Goal: Task Accomplishment & Management: Manage account settings

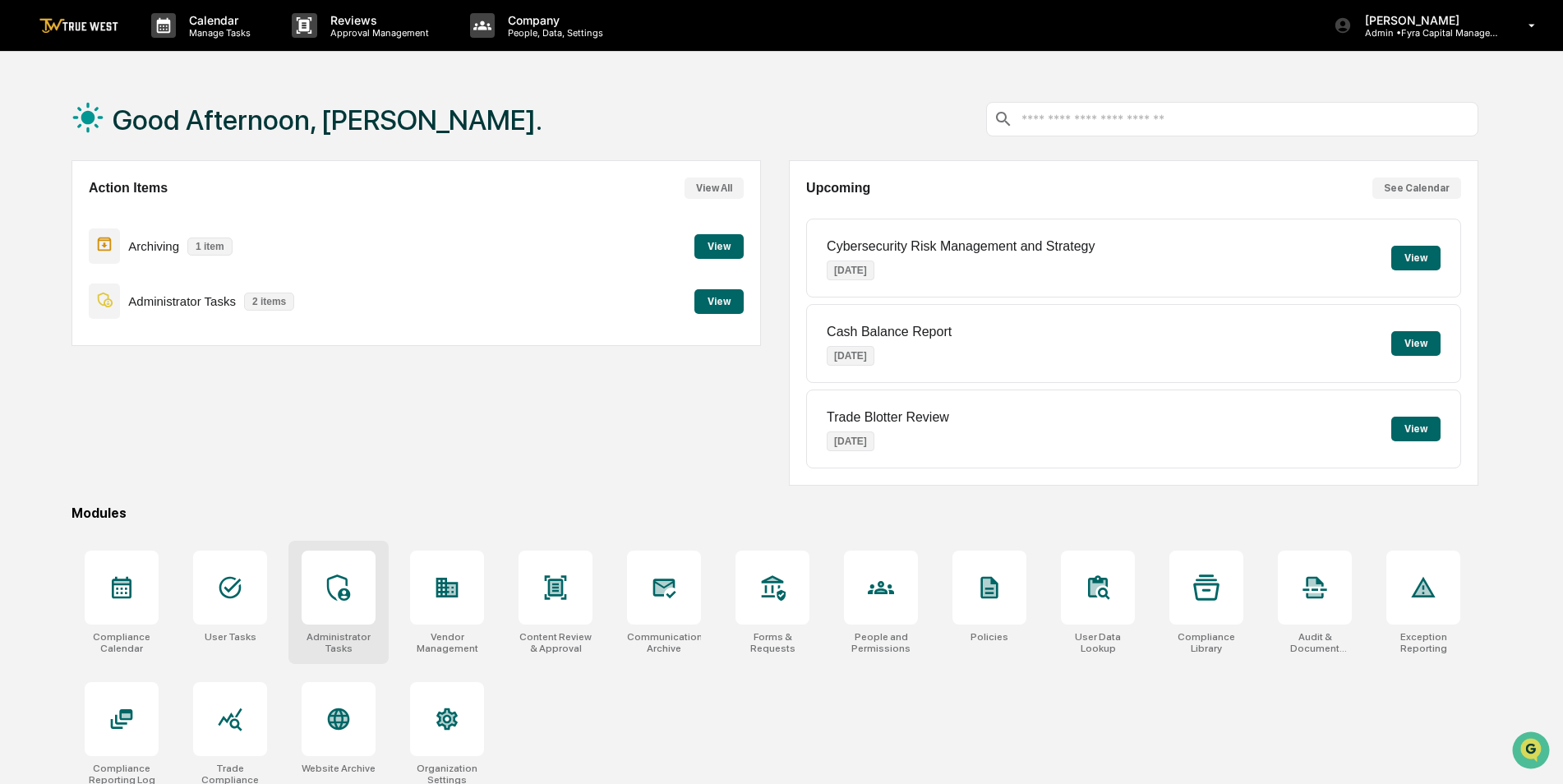
click at [361, 612] on div at bounding box center [338, 587] width 74 height 74
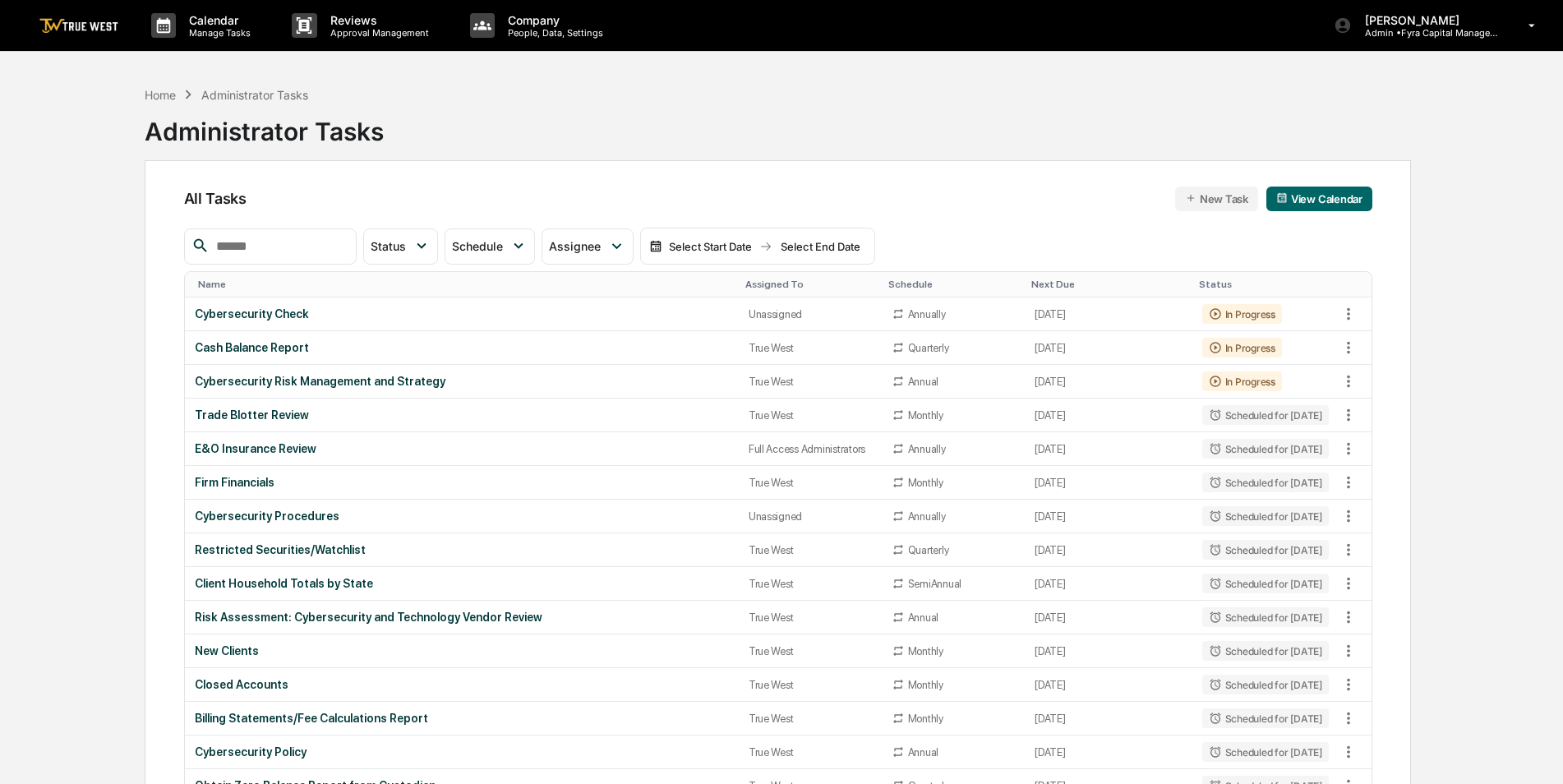
click at [313, 249] on input "text" at bounding box center [279, 247] width 139 height 21
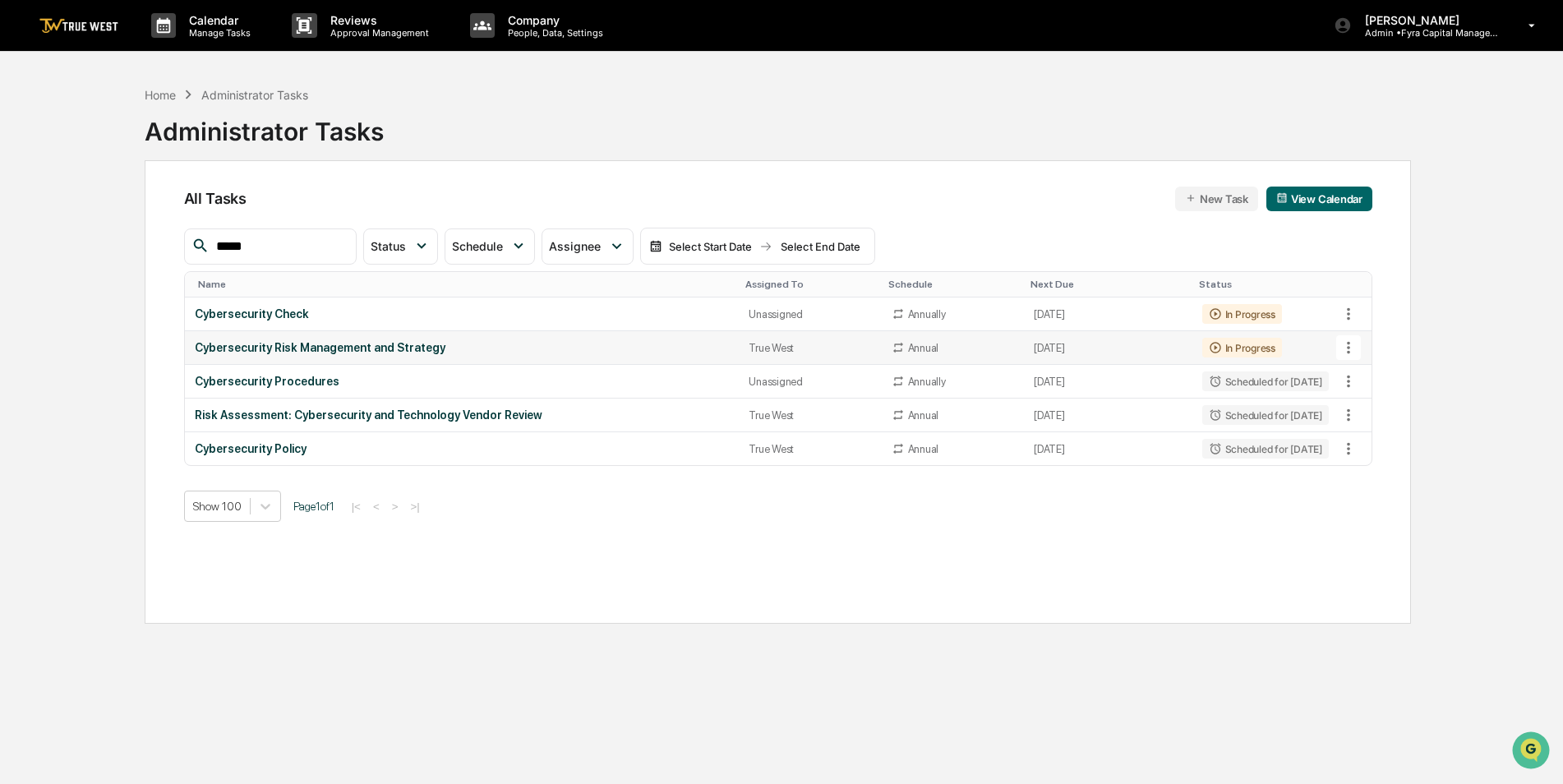
click at [1347, 347] on icon at bounding box center [1349, 347] width 18 height 18
click at [1377, 436] on li "Delete Task" at bounding box center [1410, 438] width 131 height 30
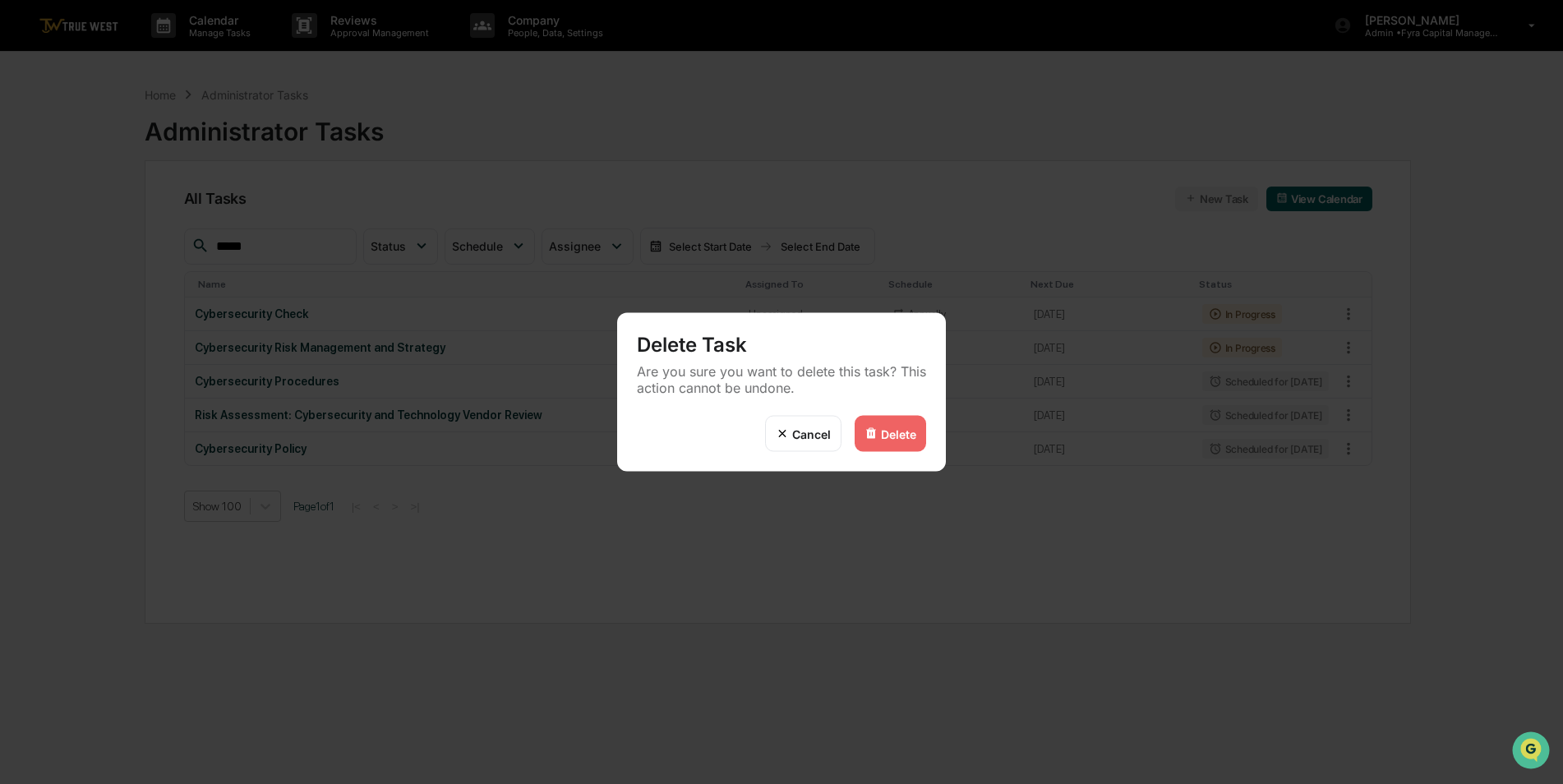
click at [900, 428] on div "Delete" at bounding box center [899, 433] width 36 height 14
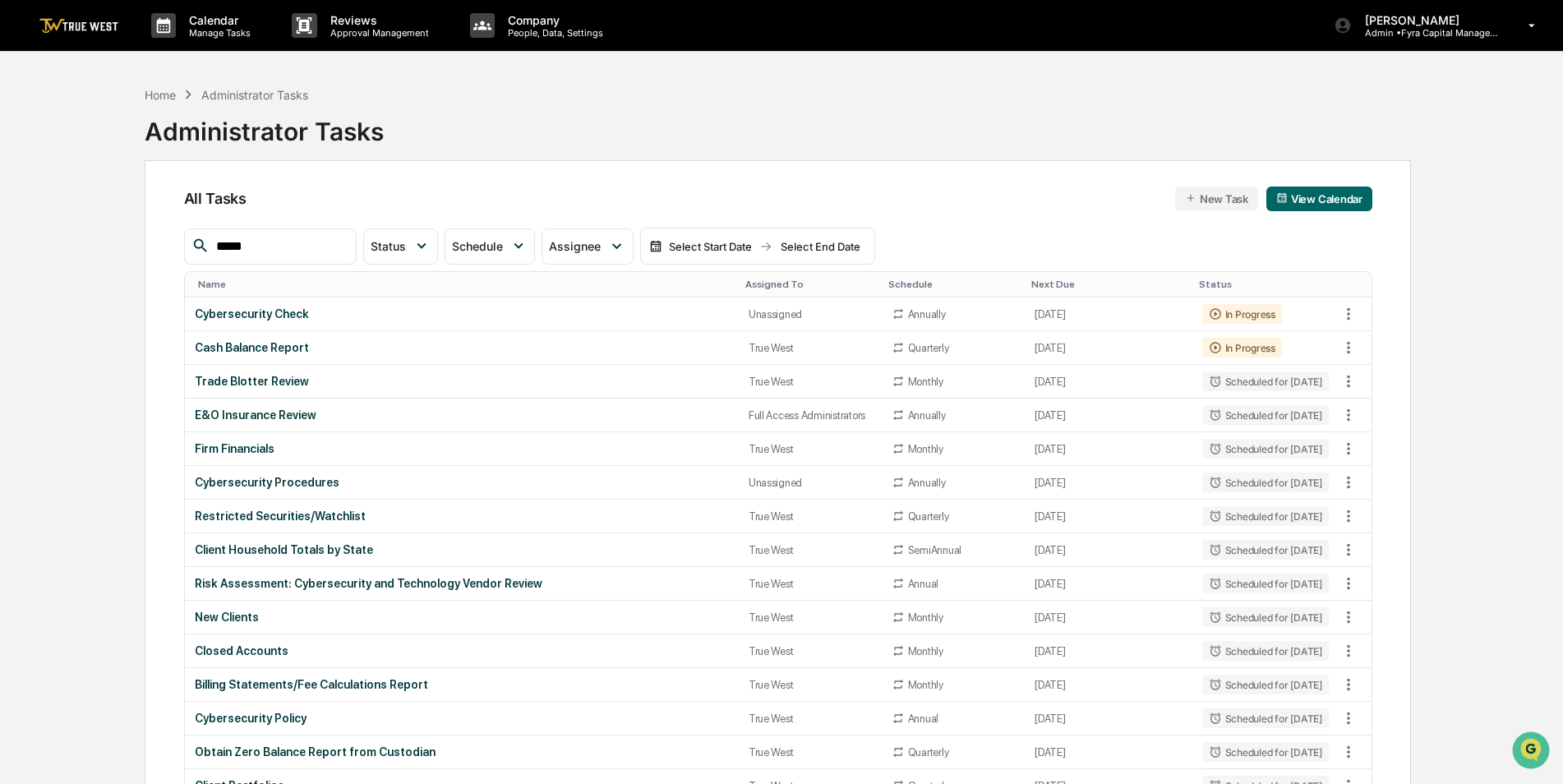
click at [283, 248] on input "*****" at bounding box center [279, 247] width 139 height 21
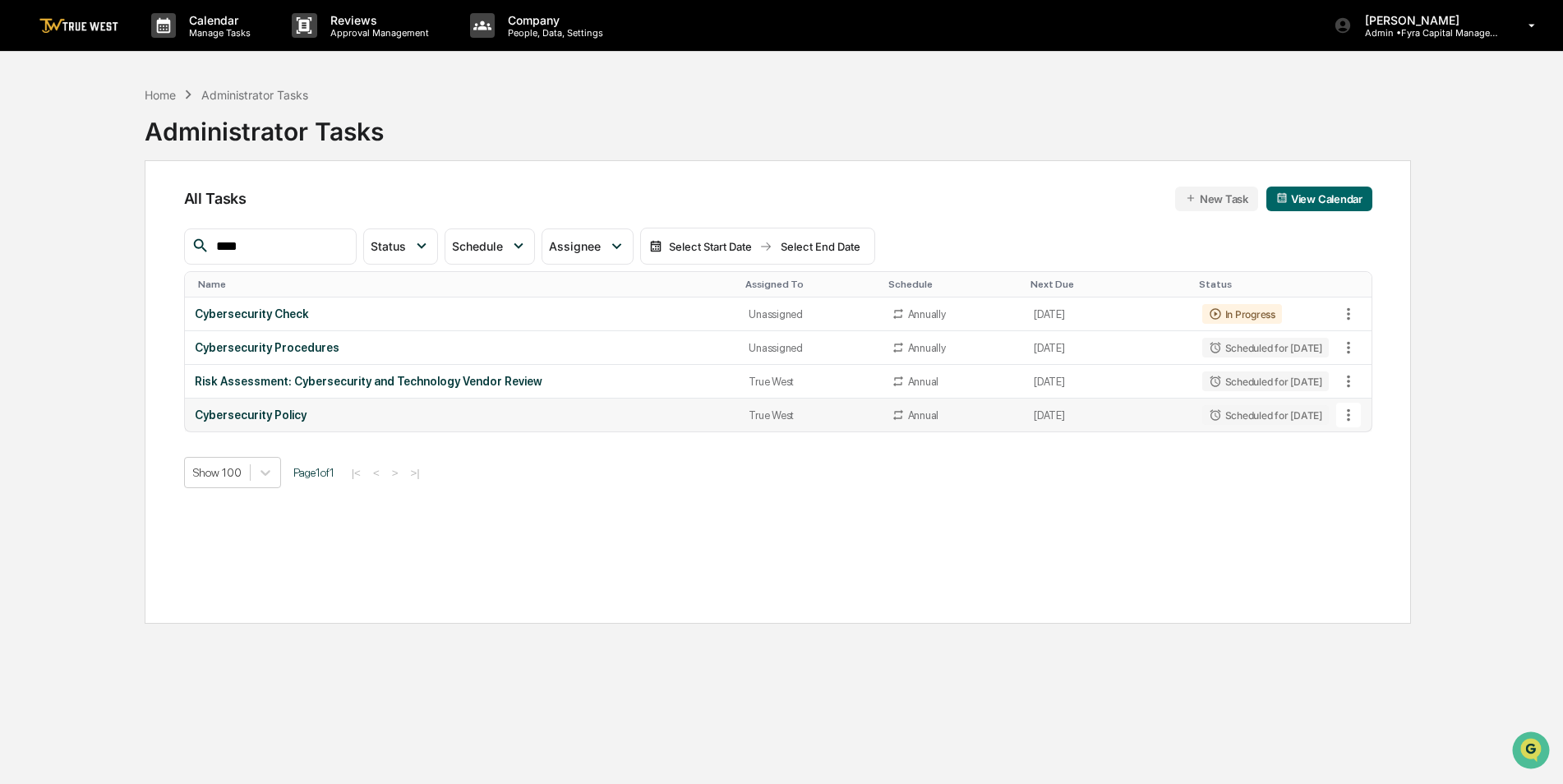
click at [1356, 421] on icon at bounding box center [1349, 415] width 18 height 18
click at [1371, 503] on li "Delete Task" at bounding box center [1410, 505] width 131 height 30
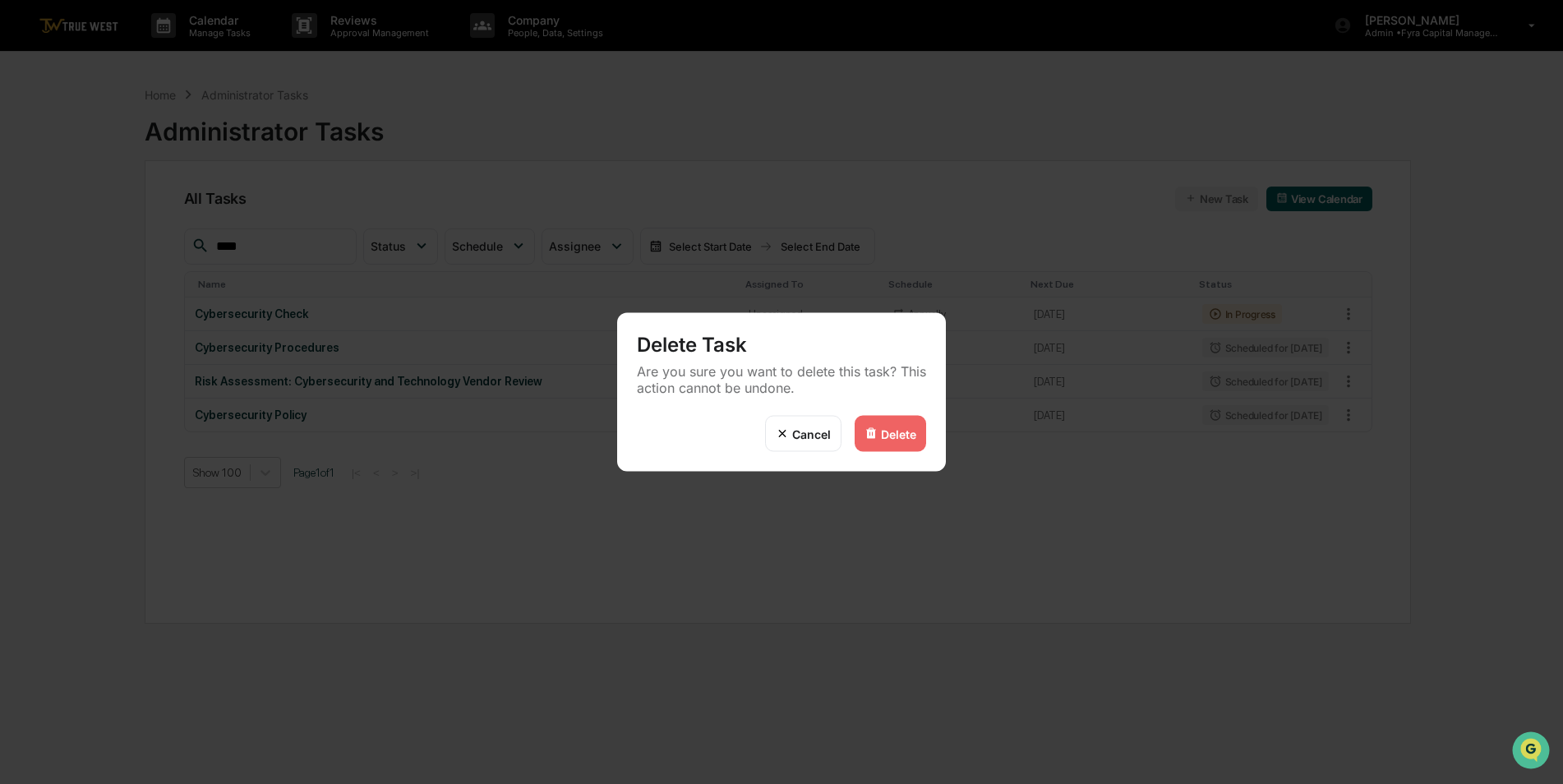
click at [897, 434] on div "Delete" at bounding box center [899, 433] width 36 height 14
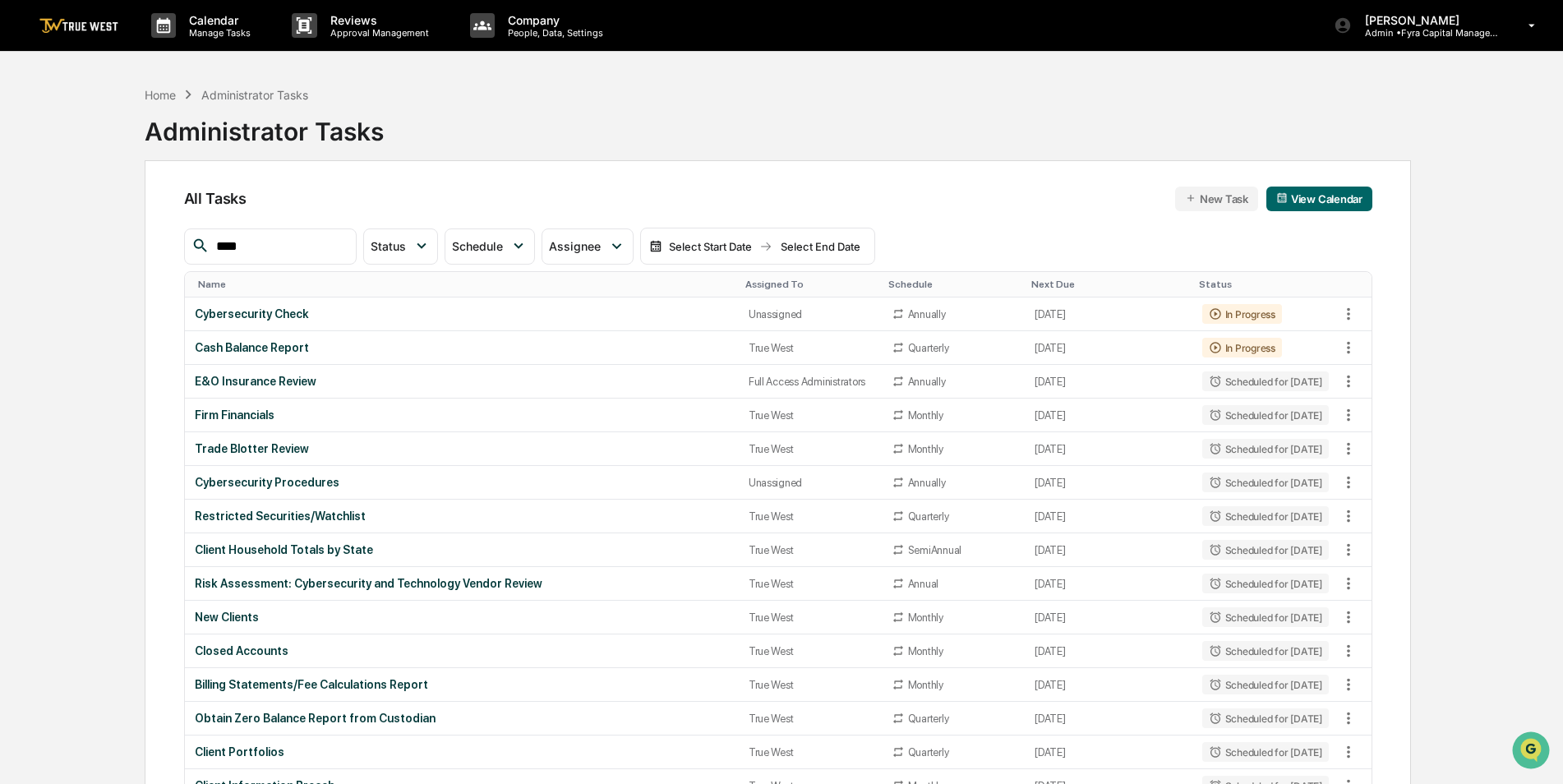
click at [270, 248] on input "****" at bounding box center [279, 247] width 139 height 21
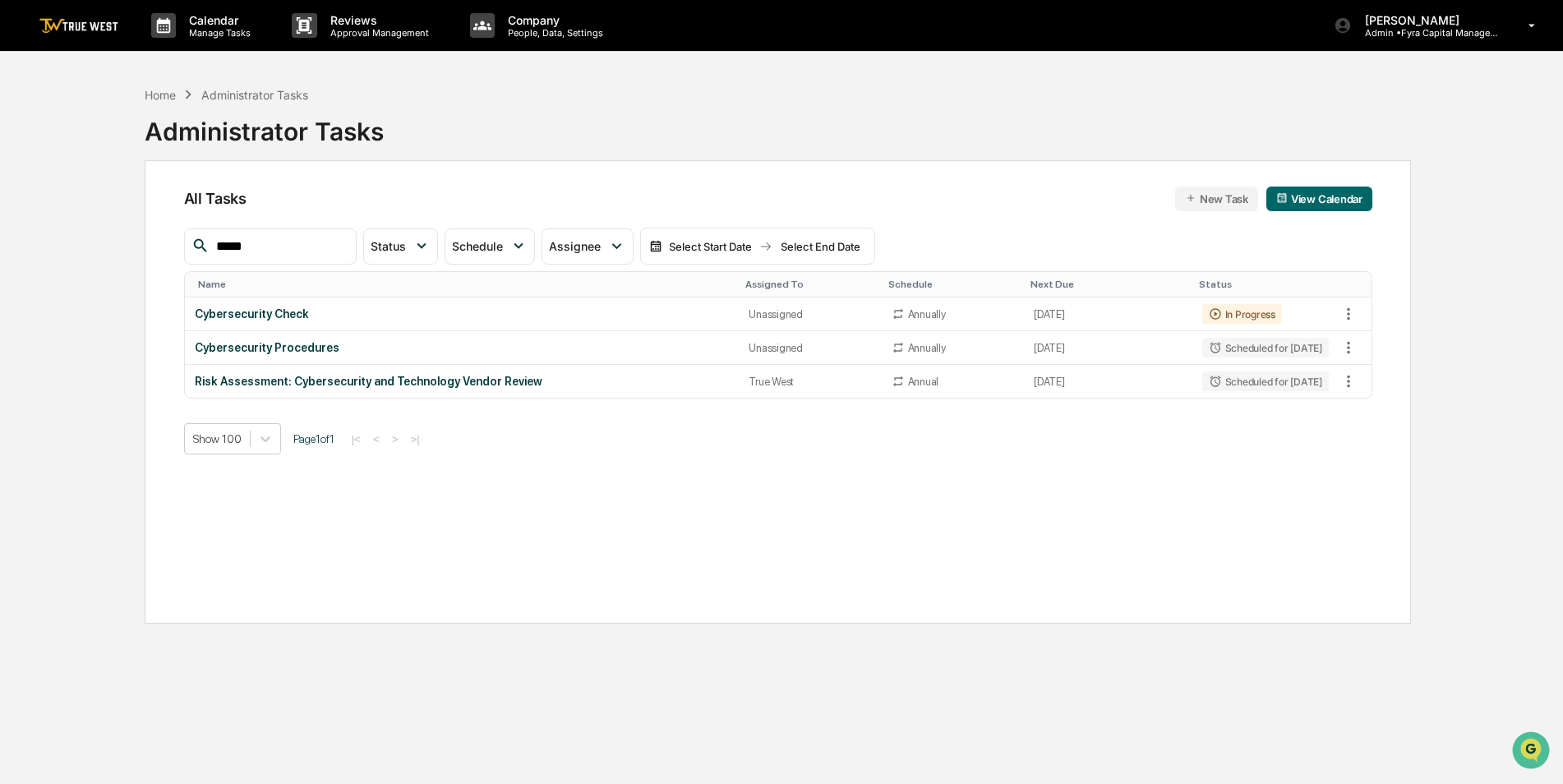
type input "*****"
click at [238, 94] on div "Administrator Tasks" at bounding box center [255, 95] width 107 height 14
click at [163, 91] on div "Home" at bounding box center [160, 95] width 31 height 14
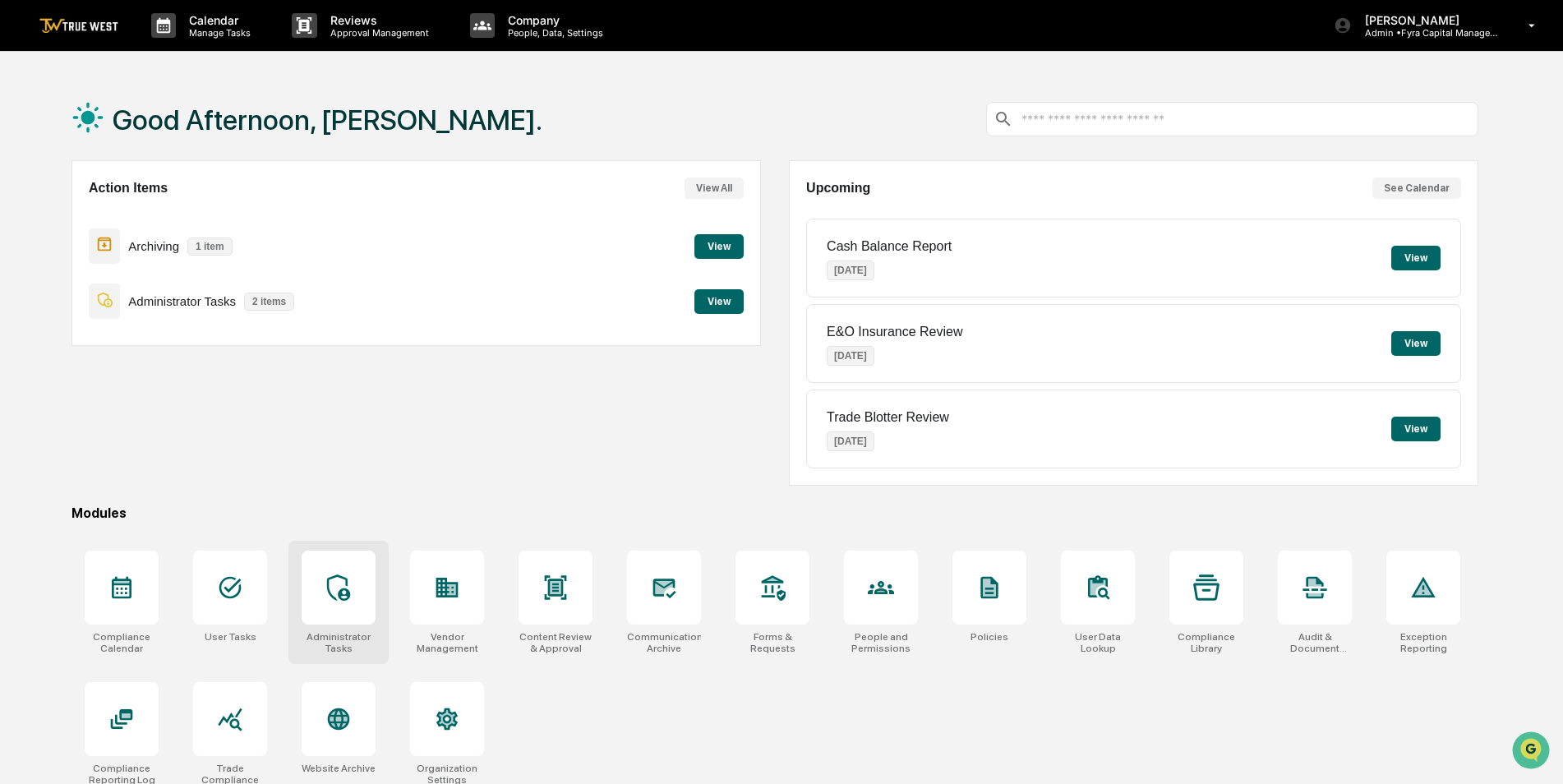
click at [334, 579] on icon at bounding box center [338, 588] width 27 height 27
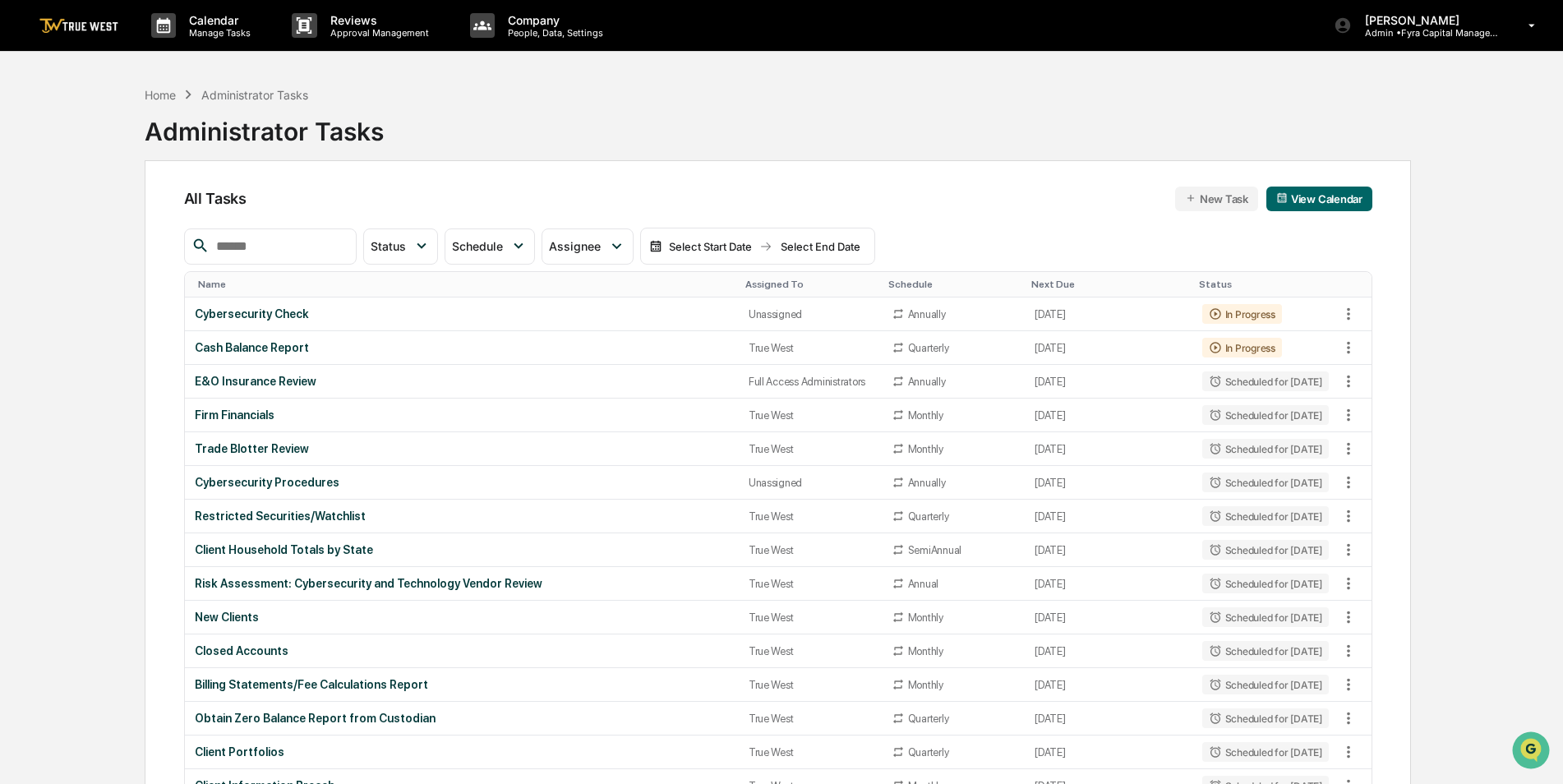
click at [762, 283] on div "Assigned To" at bounding box center [810, 284] width 130 height 12
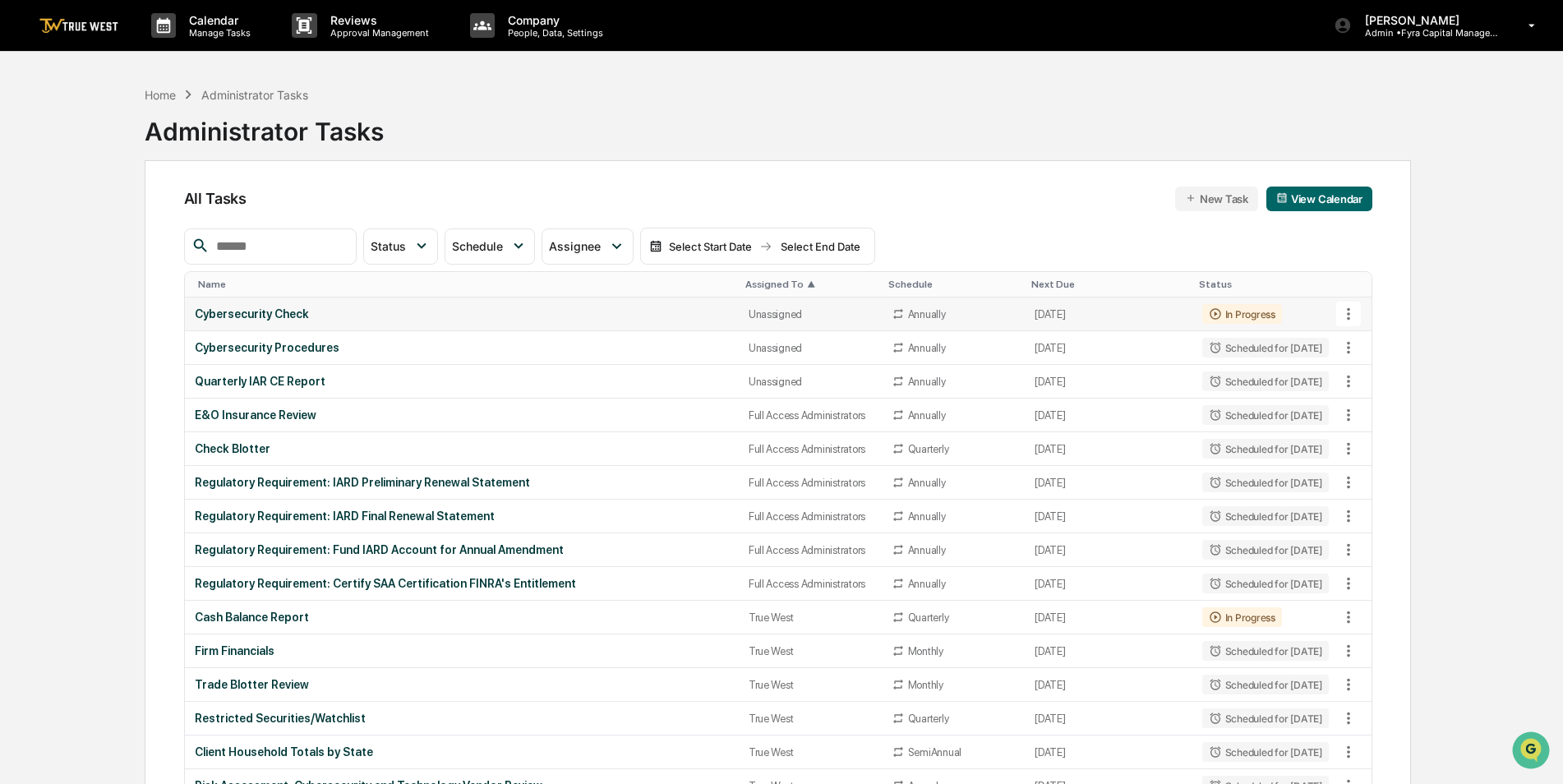
click at [504, 308] on div "Cybersecurity Check" at bounding box center [462, 313] width 535 height 13
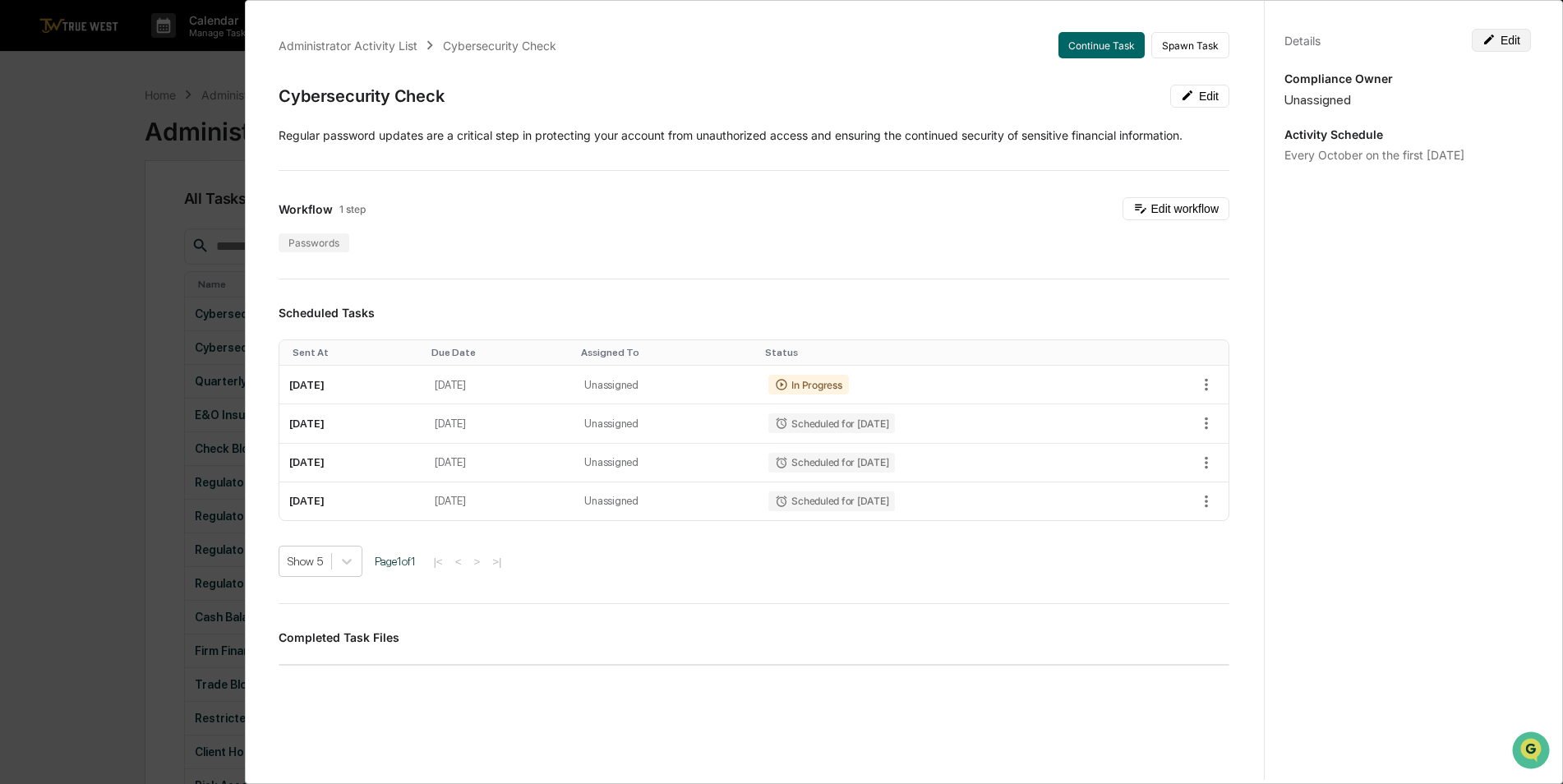
click at [1496, 42] on button "Edit" at bounding box center [1502, 40] width 60 height 23
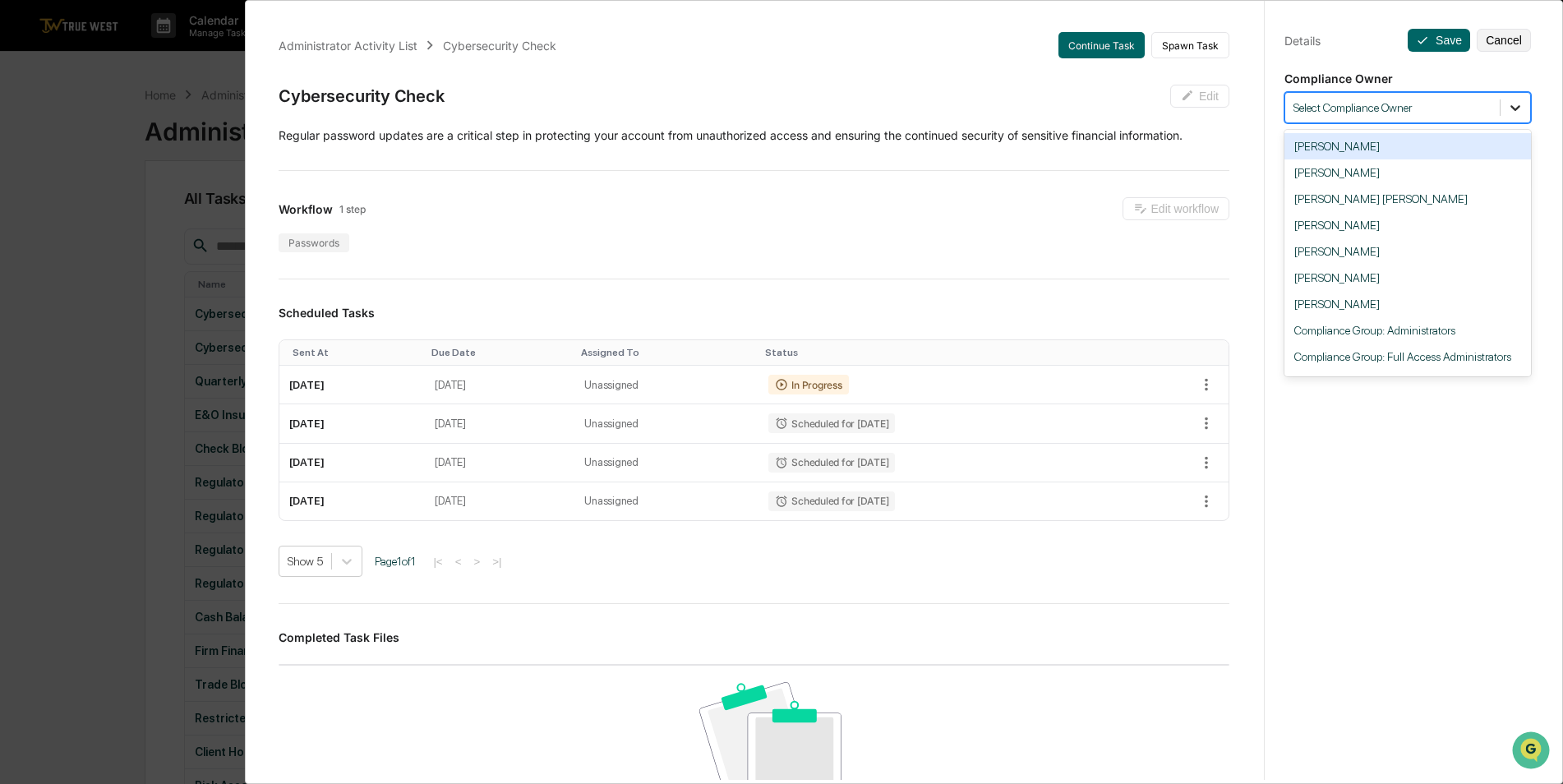
click at [1507, 107] on icon at bounding box center [1515, 107] width 17 height 17
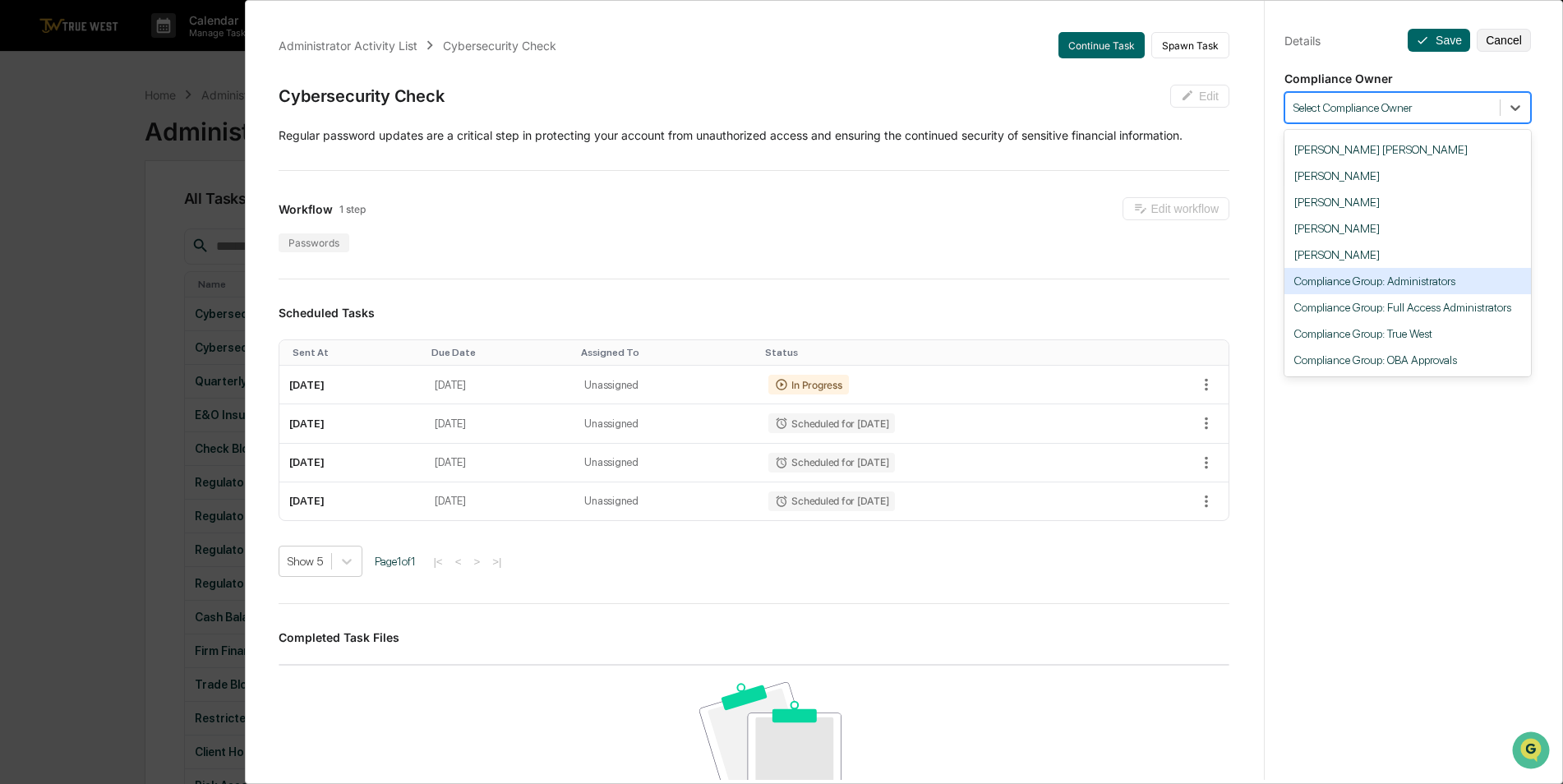
click at [145, 261] on div "Administrator Activity List Cybersecurity Check Continue Task Spawn Task Cybers…" at bounding box center [782, 392] width 1563 height 784
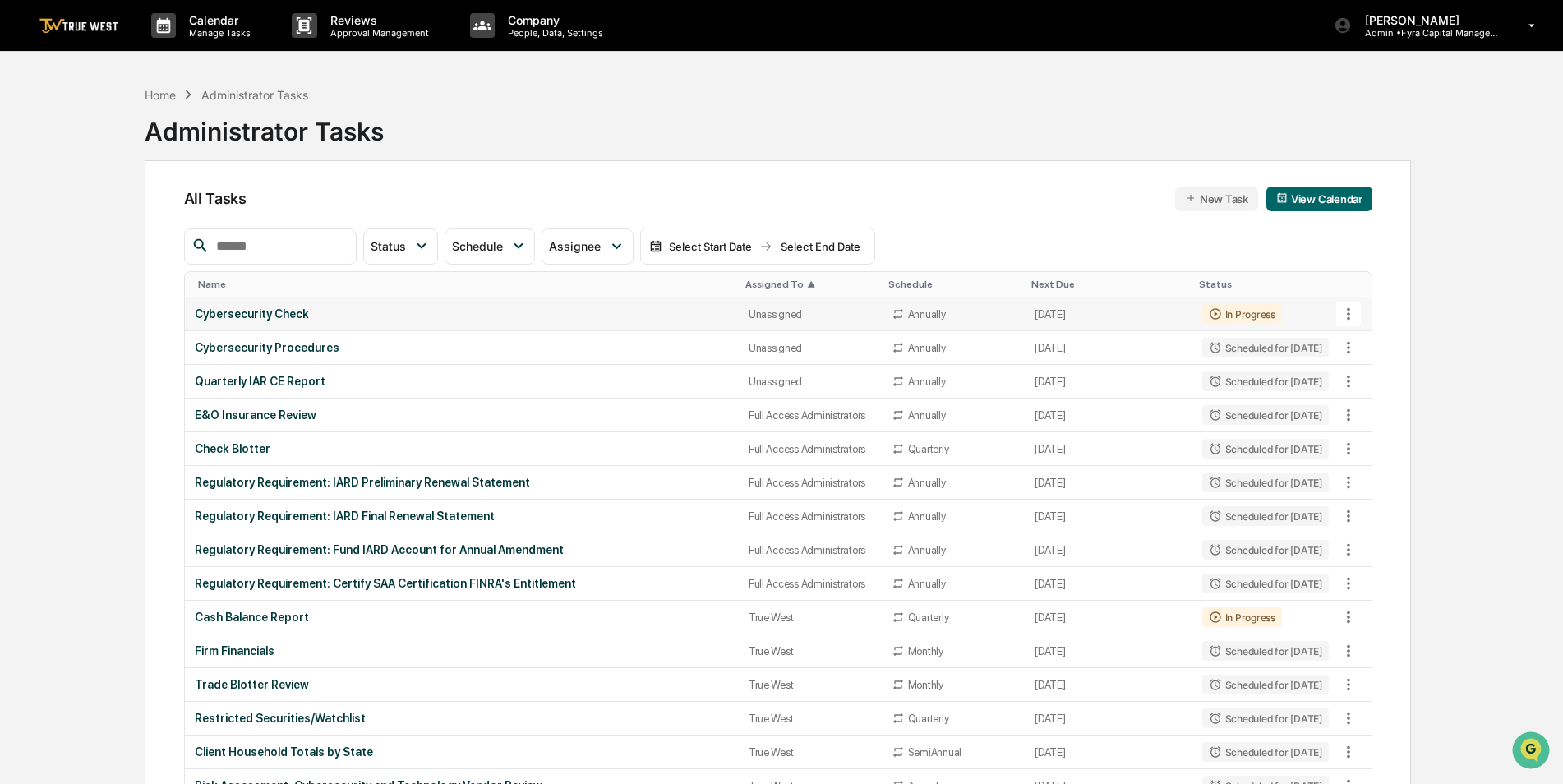
click at [441, 318] on div "Cybersecurity Check" at bounding box center [462, 313] width 535 height 13
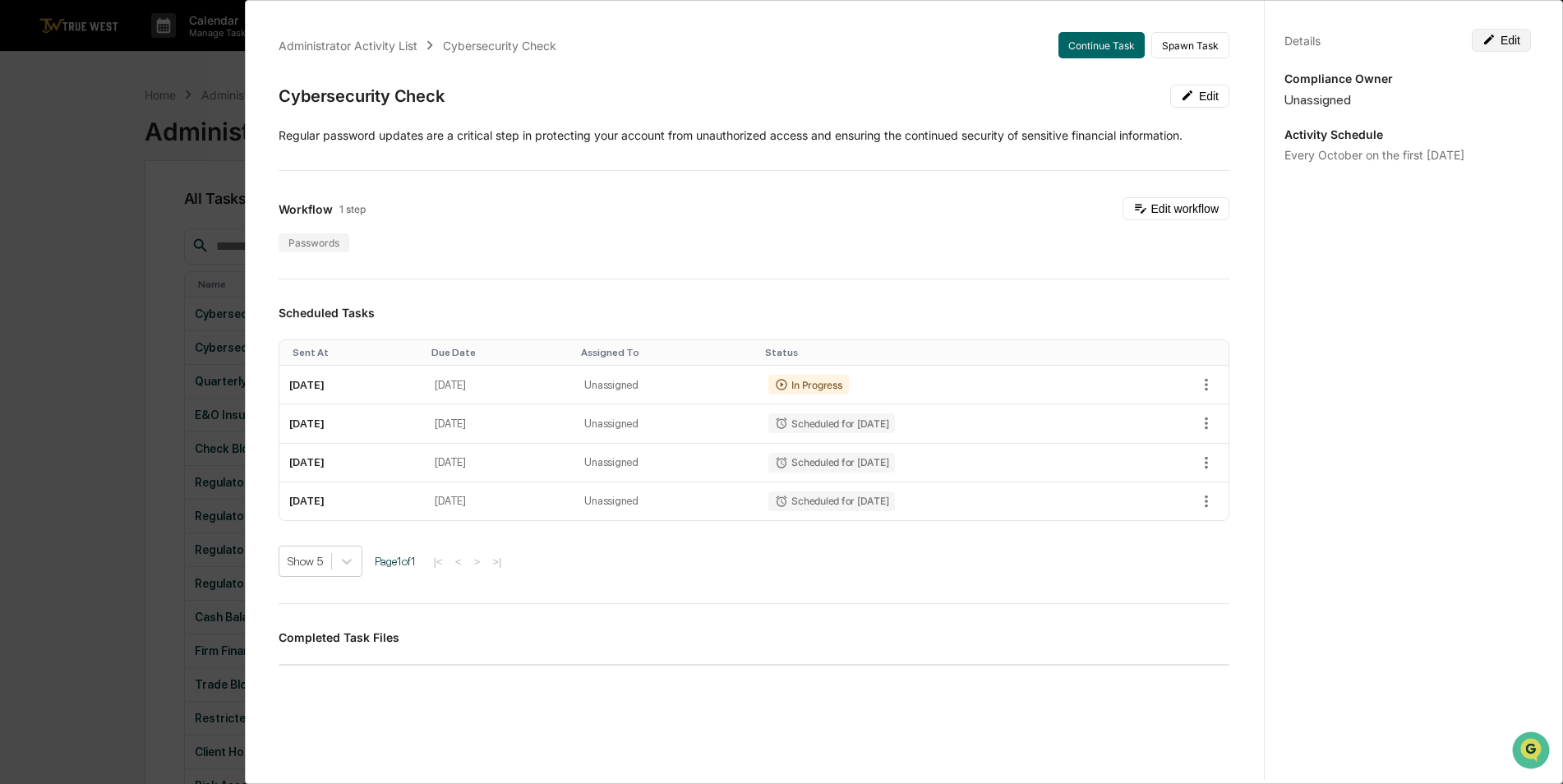
click at [1501, 45] on button "Edit" at bounding box center [1502, 40] width 60 height 23
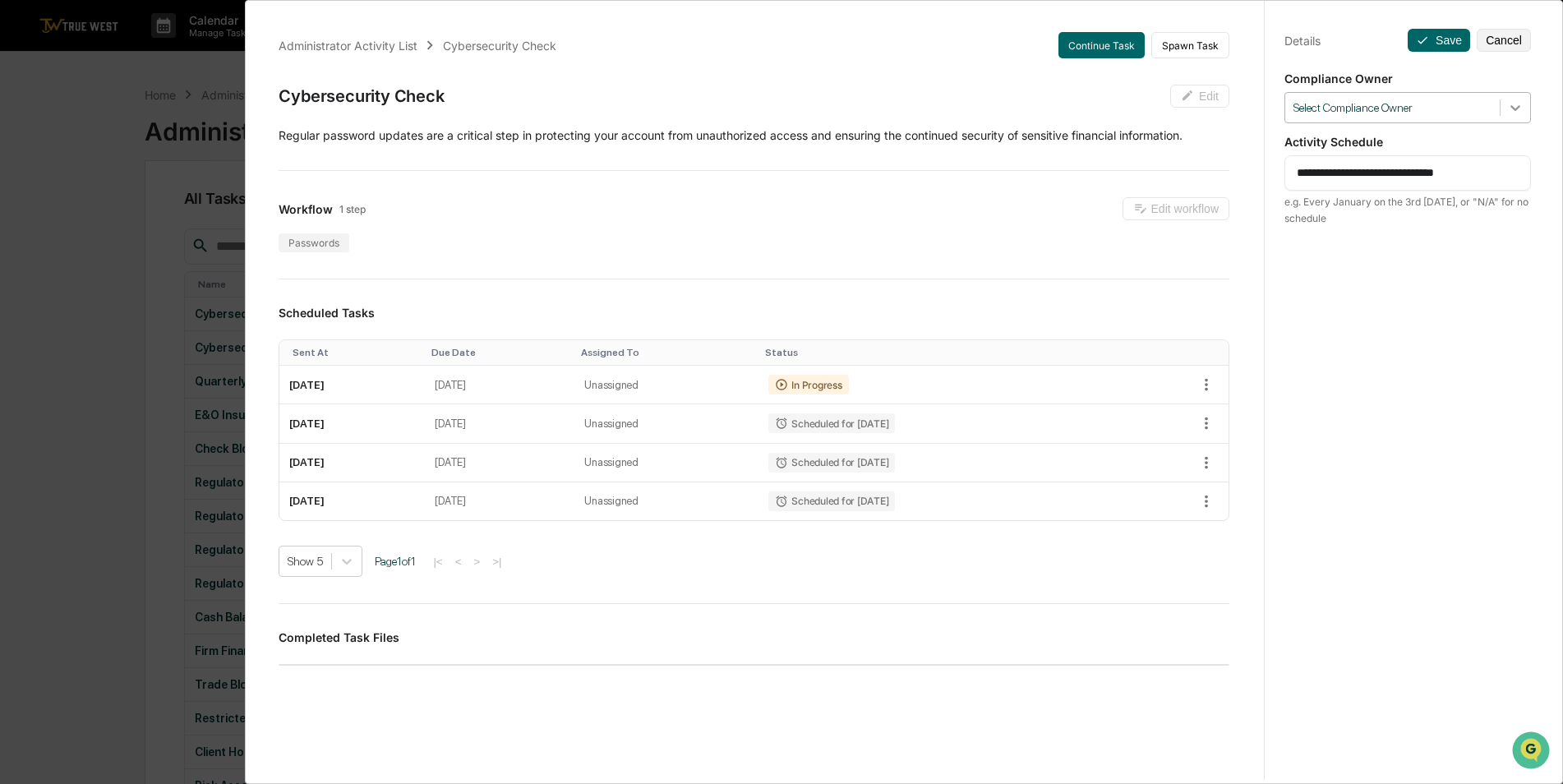
click at [1511, 110] on icon at bounding box center [1515, 107] width 10 height 5
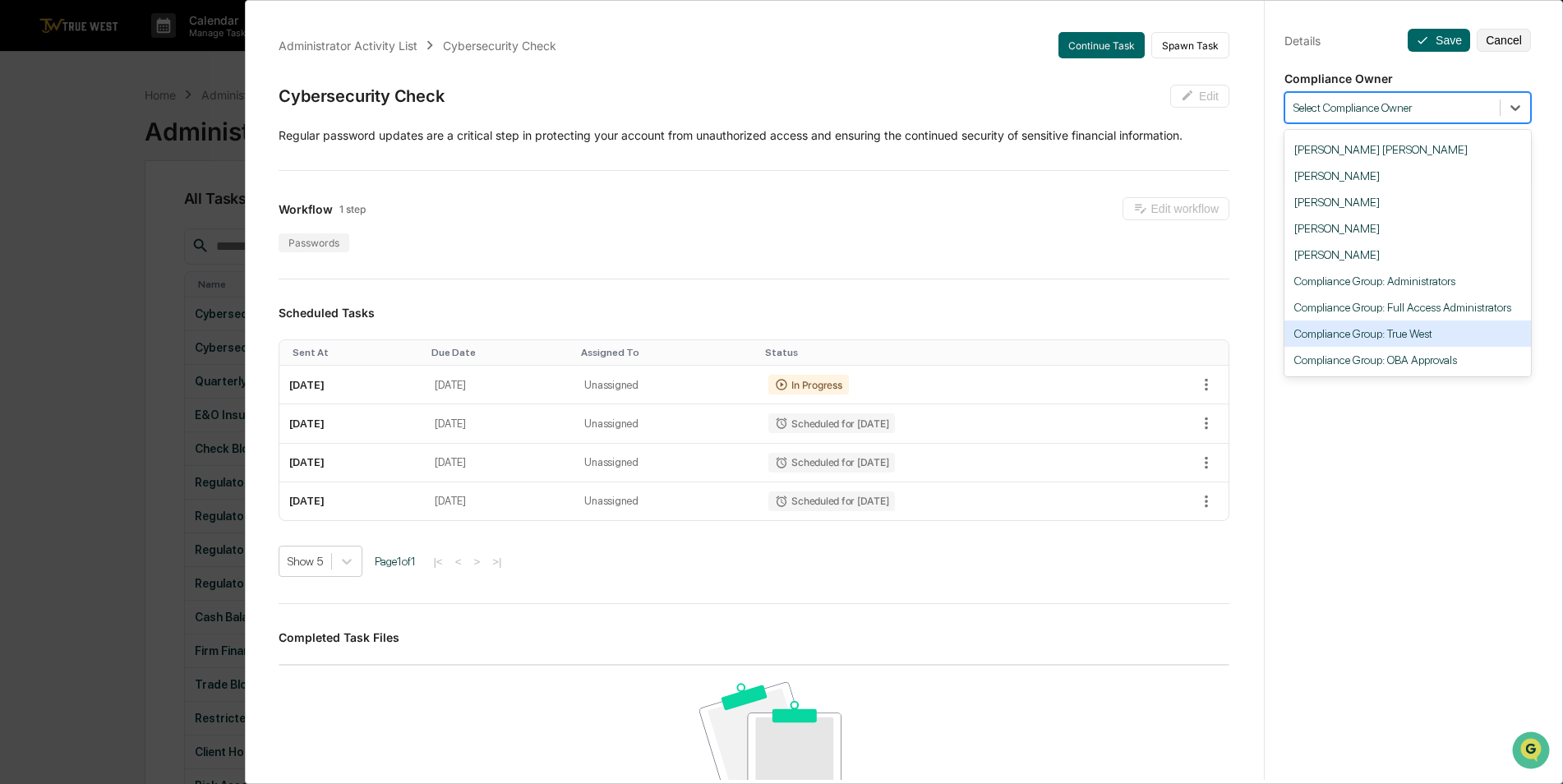
click at [1436, 334] on div "Compliance Group: True West" at bounding box center [1408, 334] width 247 height 27
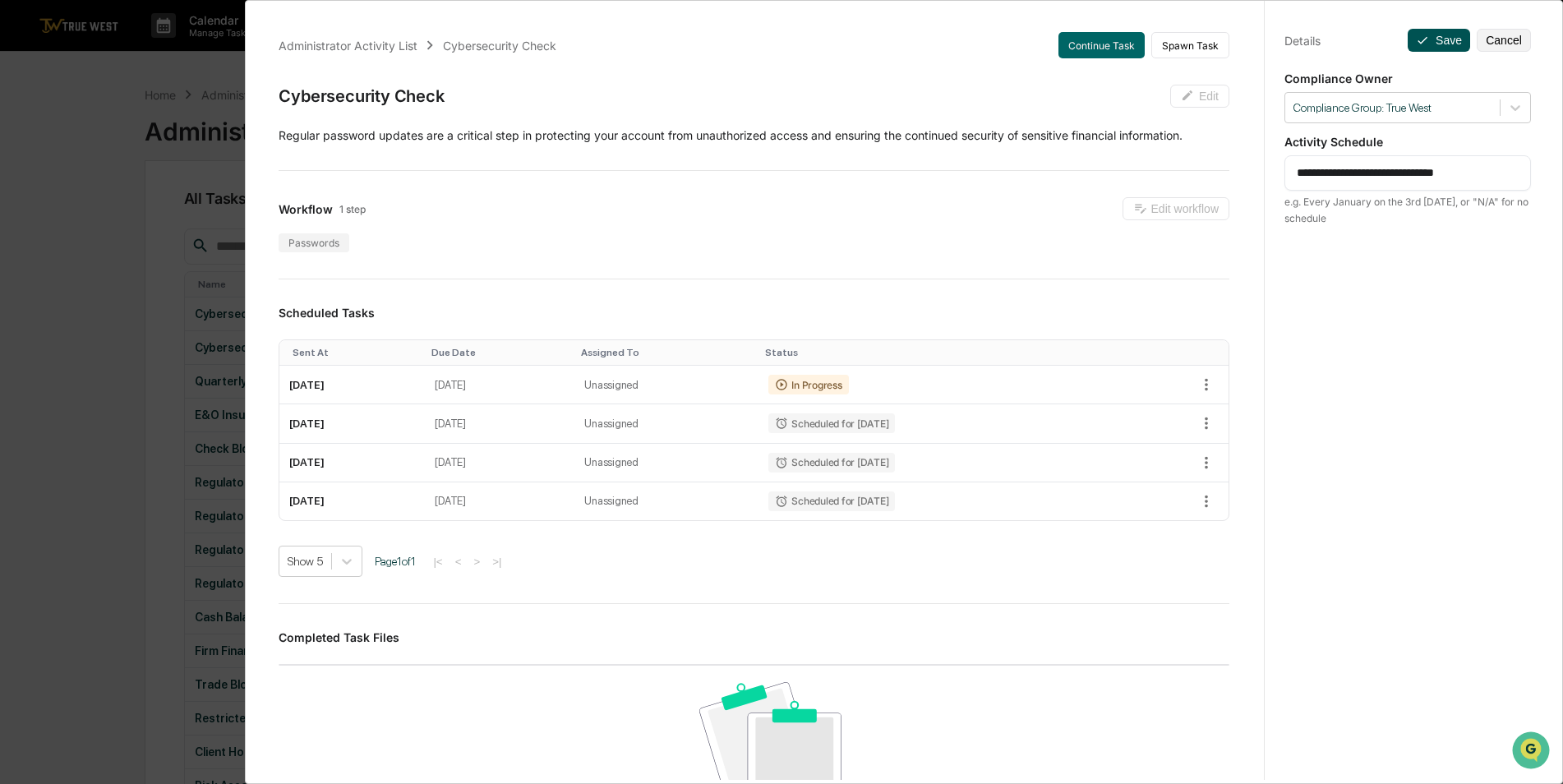
click at [1444, 32] on button "Save" at bounding box center [1439, 40] width 62 height 23
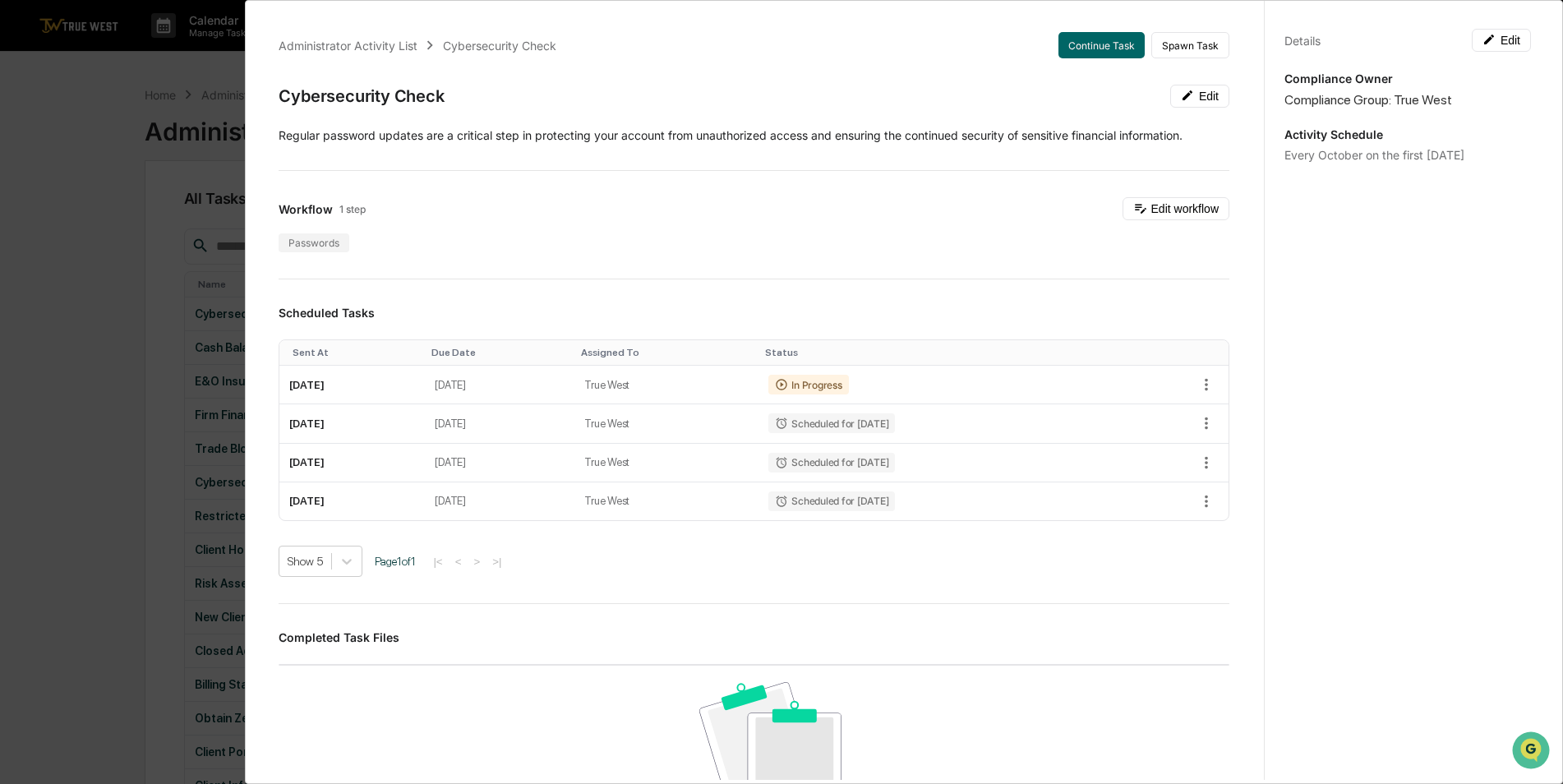
click at [78, 256] on div "Administrator Activity List Cybersecurity Check Continue Task Spawn Task Cybers…" at bounding box center [782, 392] width 1563 height 784
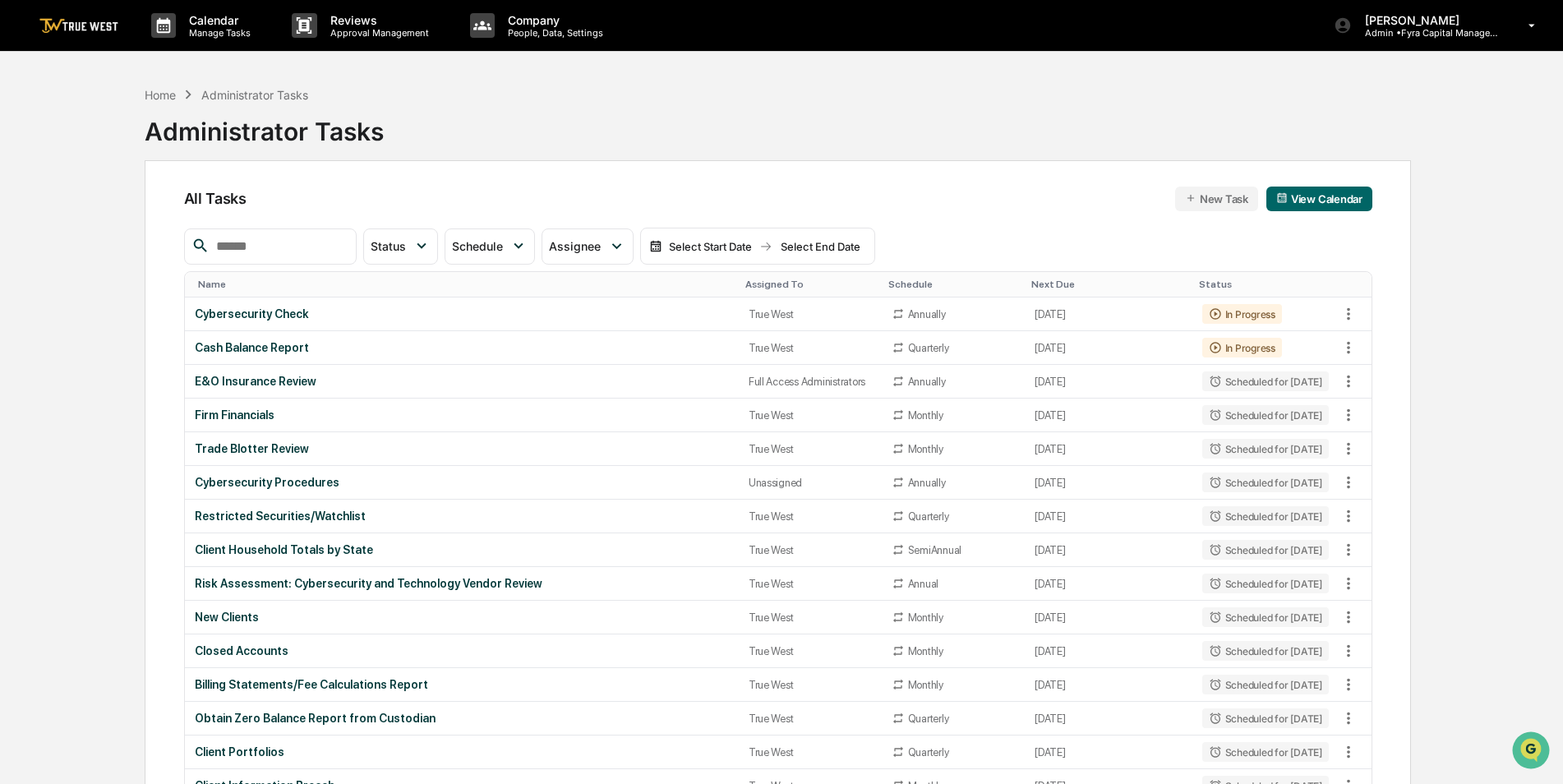
click at [745, 284] on div "Assigned To" at bounding box center [810, 284] width 130 height 12
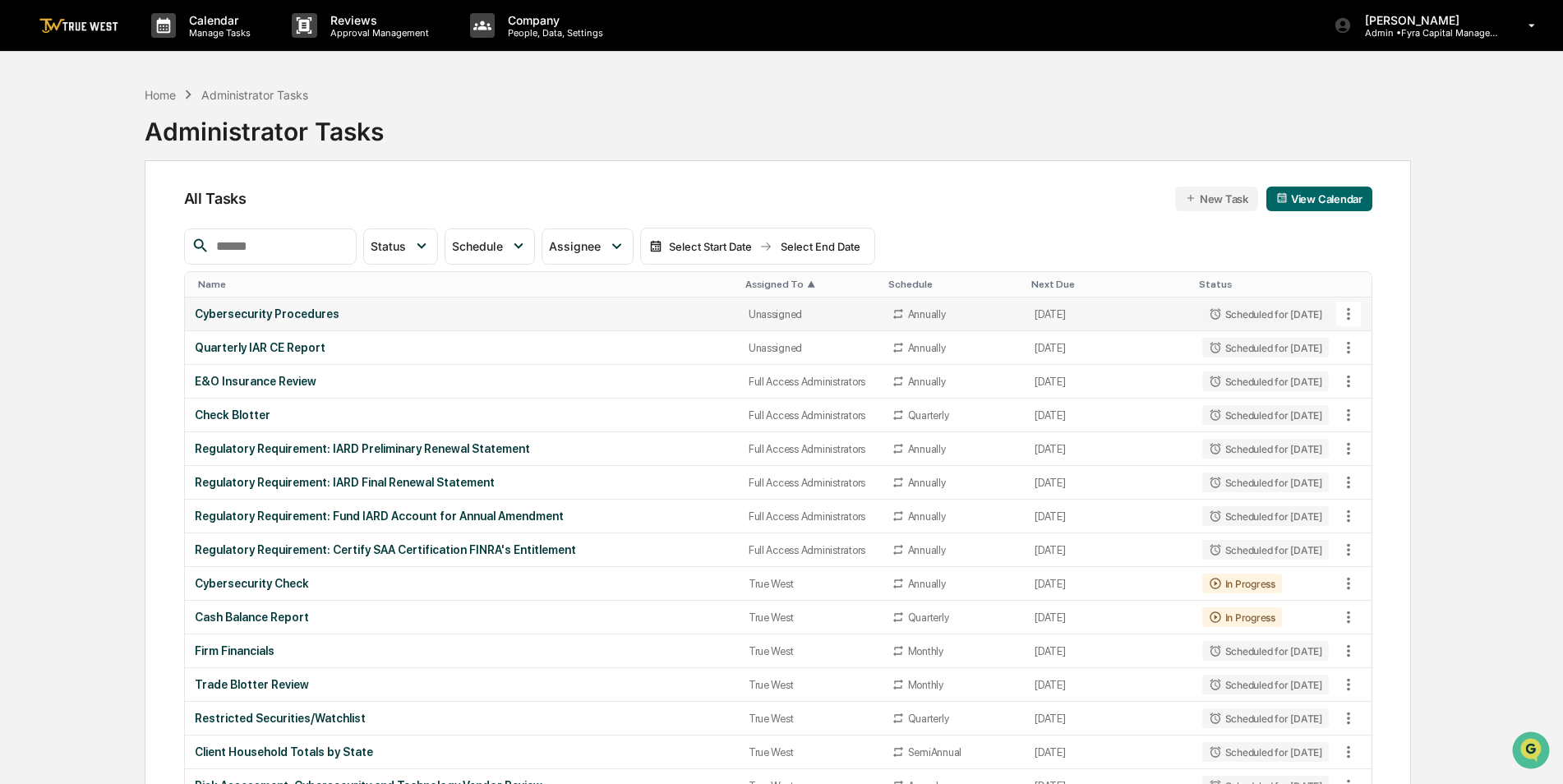
click at [379, 320] on div "Cybersecurity Procedures" at bounding box center [462, 313] width 535 height 13
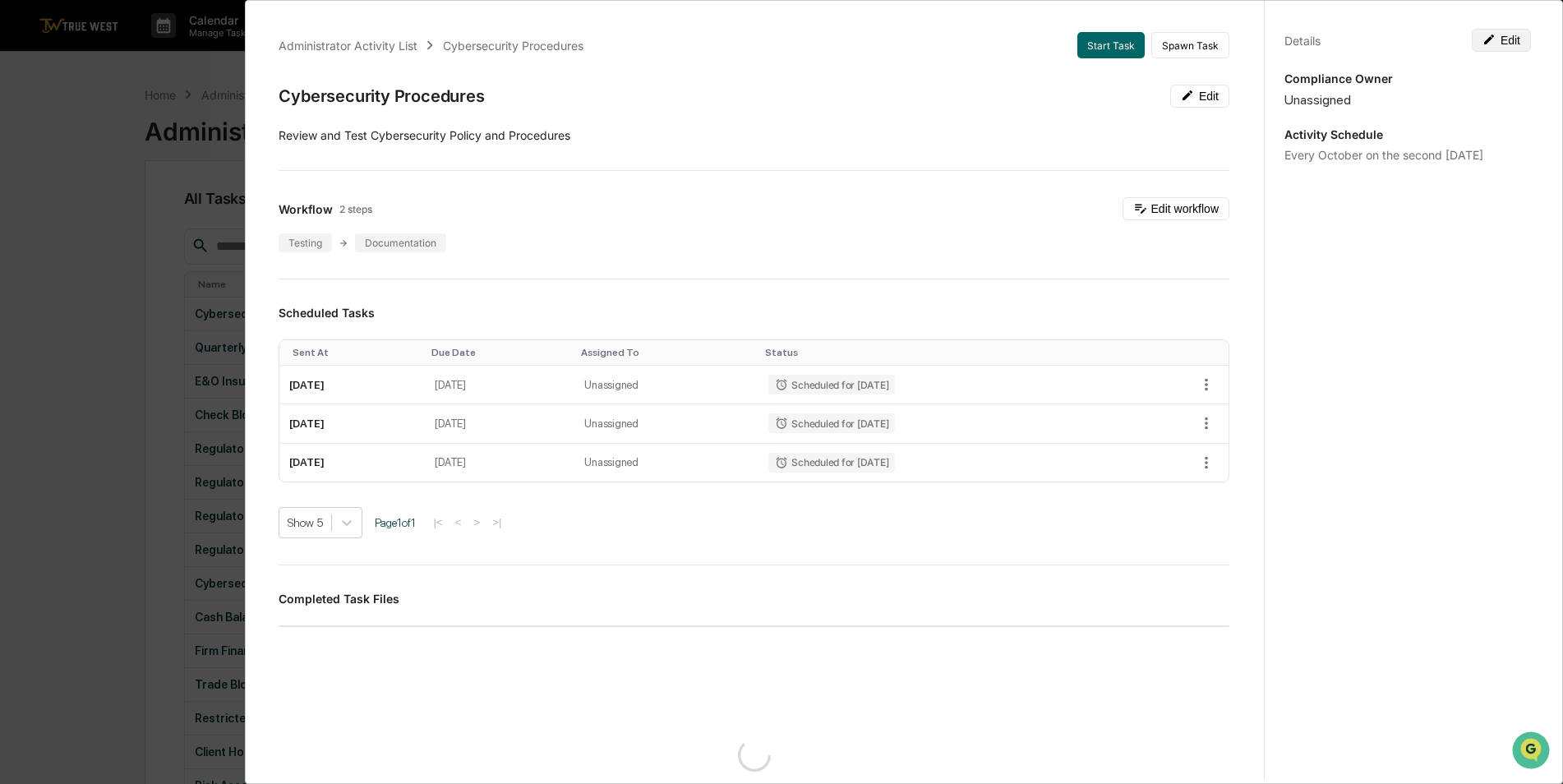
click at [1498, 37] on button "Edit" at bounding box center [1502, 40] width 60 height 23
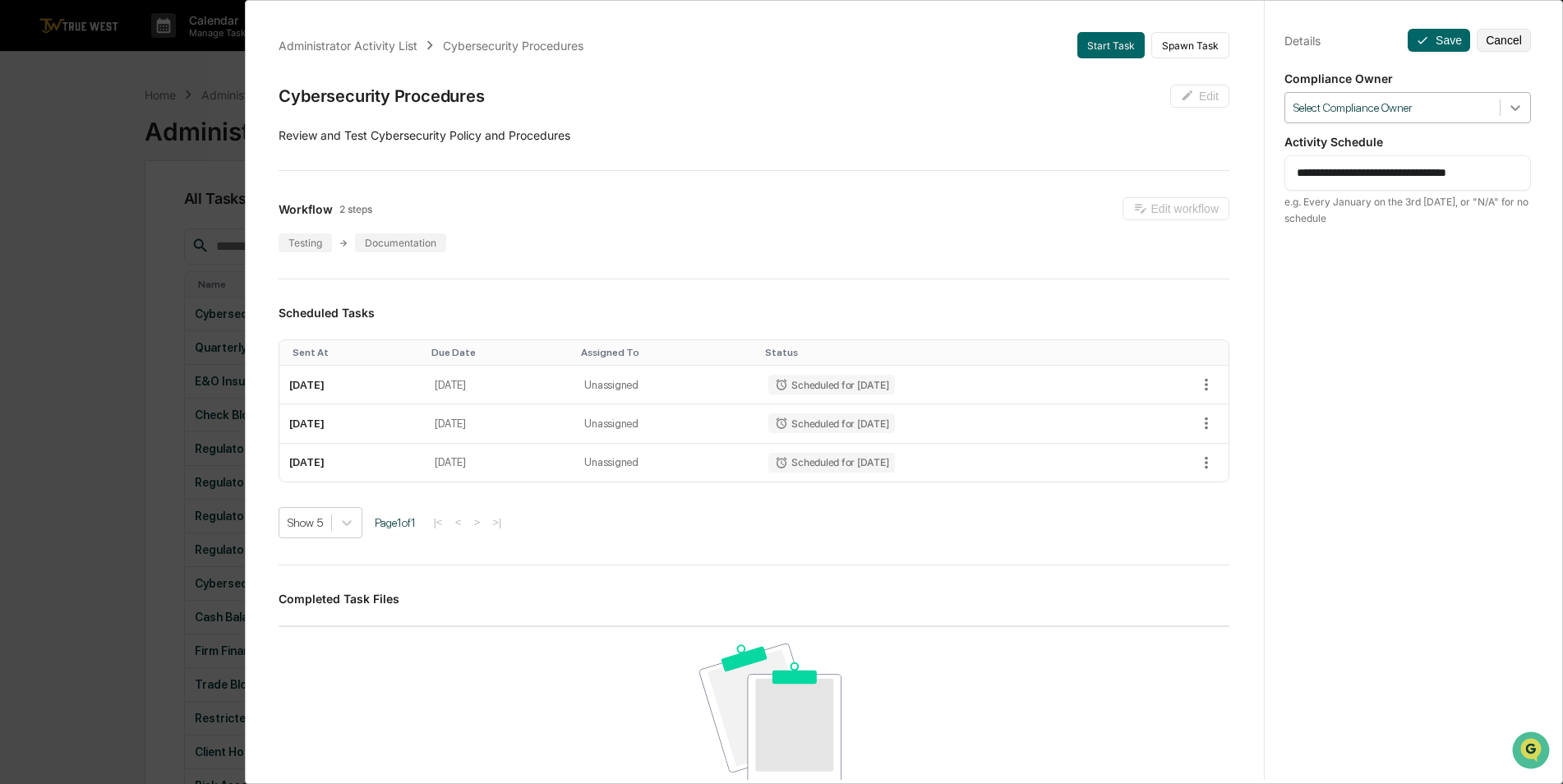
click at [1505, 117] on div at bounding box center [1515, 107] width 29 height 29
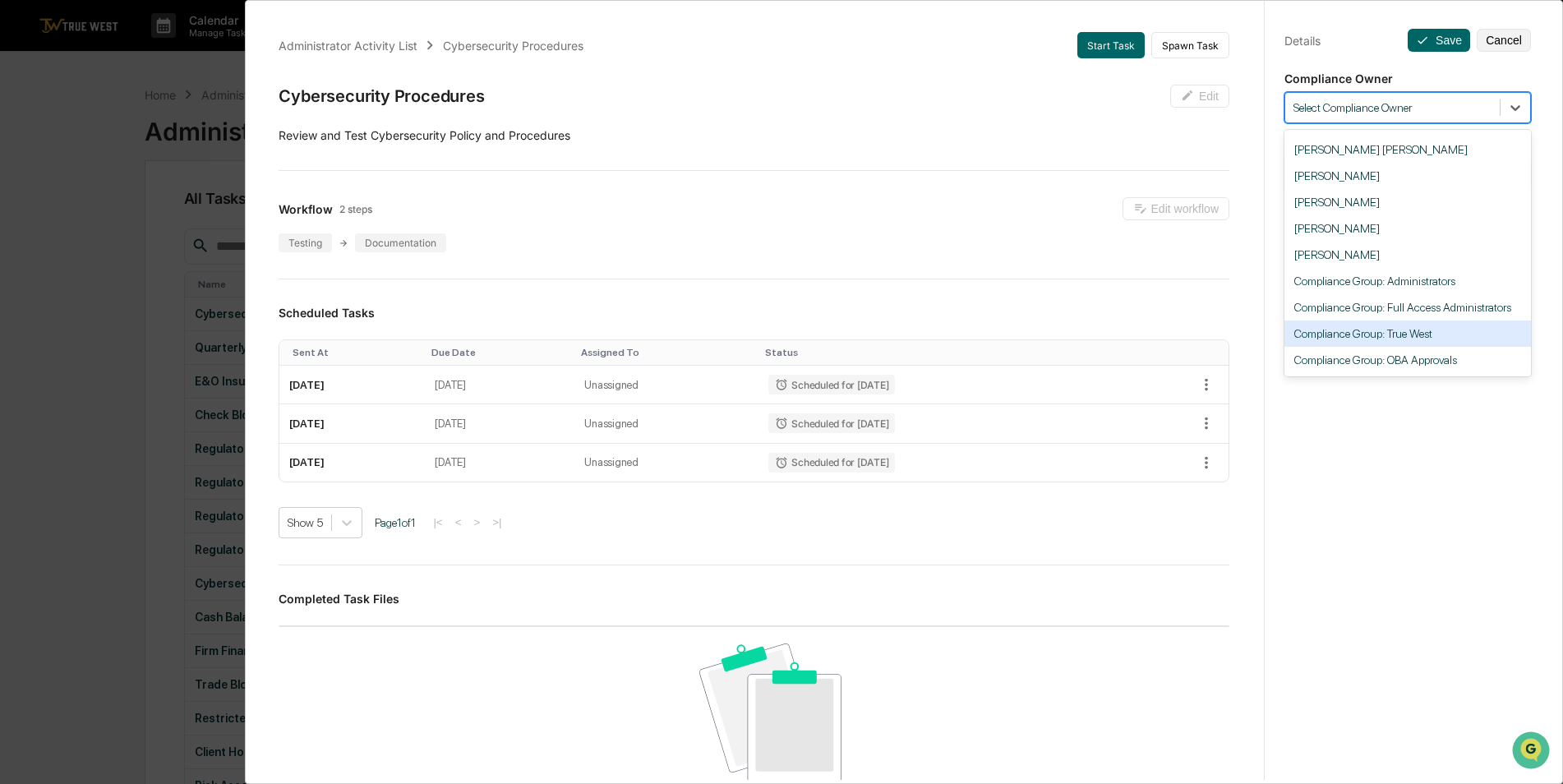
click at [1407, 330] on div "Compliance Group: True West" at bounding box center [1408, 334] width 247 height 27
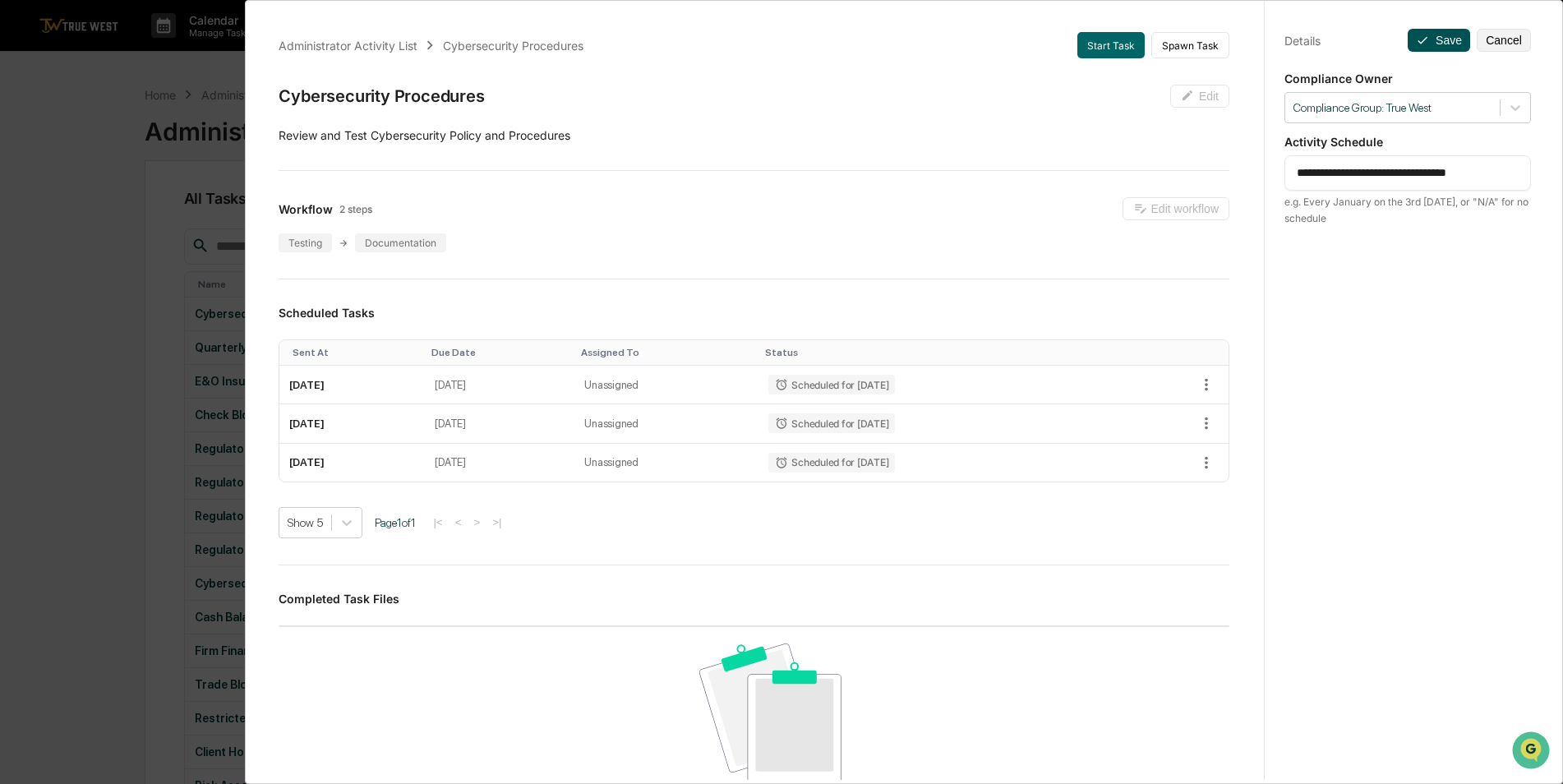
click at [1417, 40] on icon at bounding box center [1423, 40] width 13 height 13
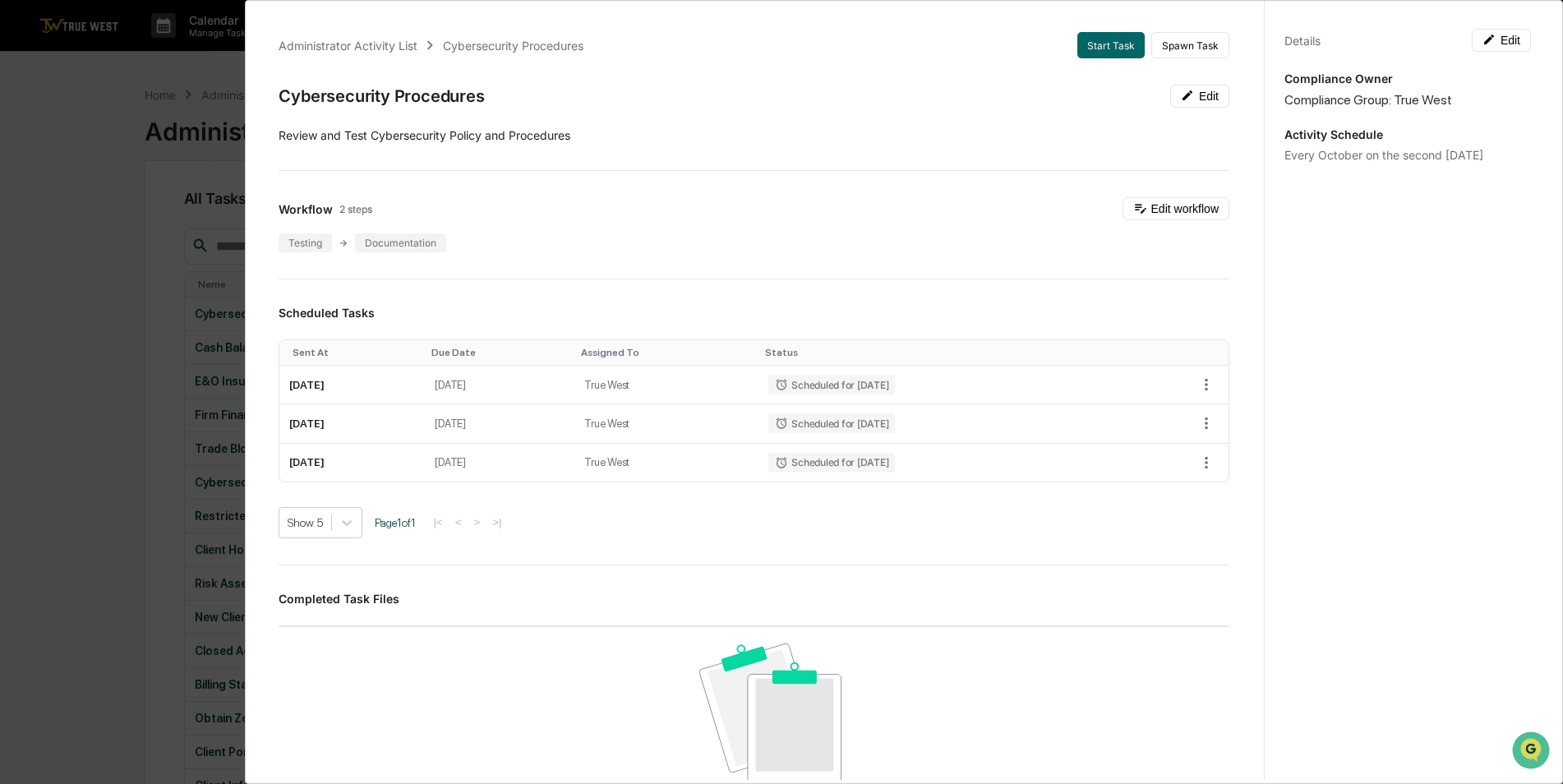
click at [120, 258] on div "Administrator Activity List Cybersecurity Procedures Start Task Spawn Task Cybe…" at bounding box center [782, 392] width 1563 height 784
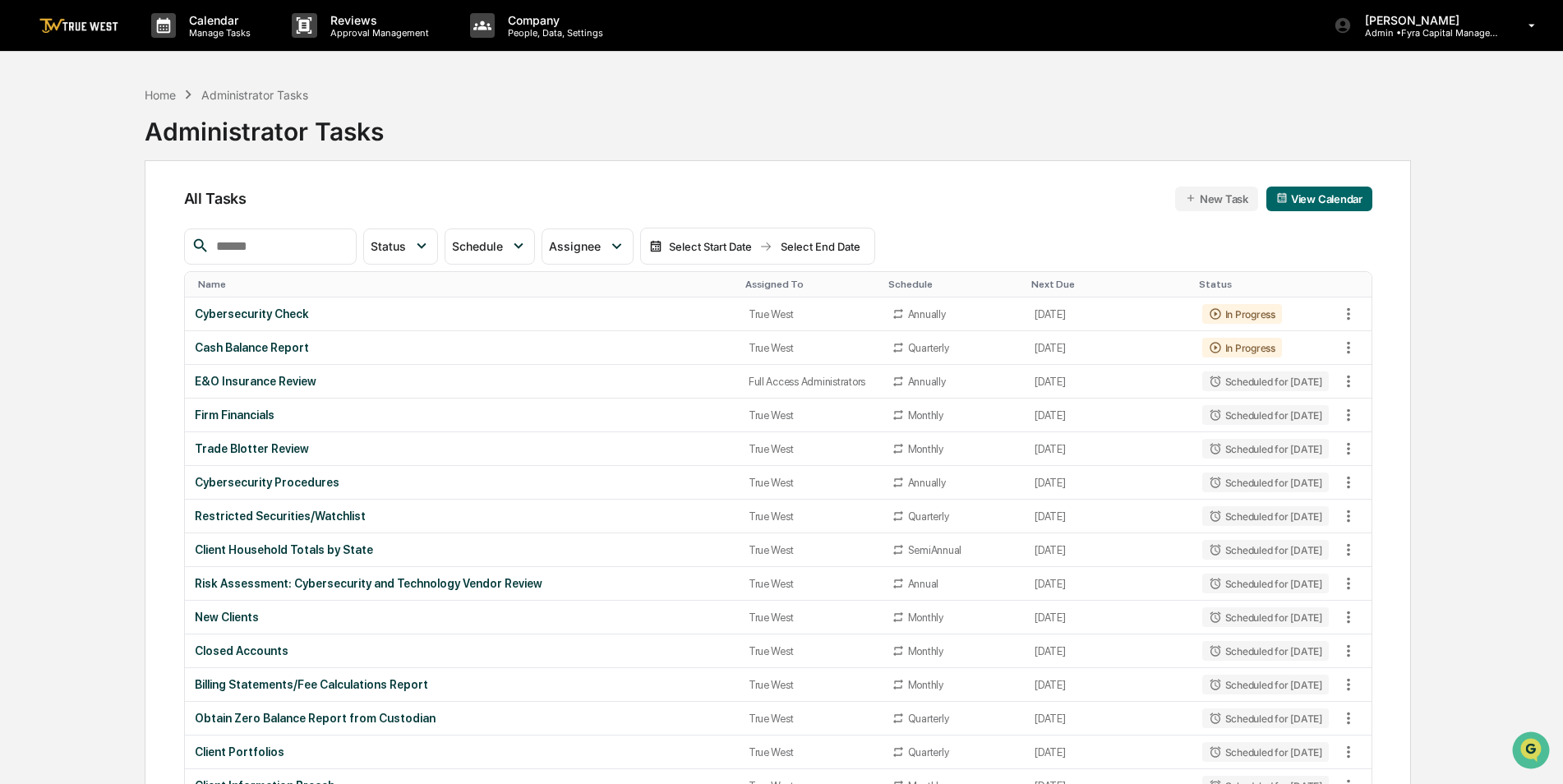
click at [745, 282] on div "Assigned To" at bounding box center [810, 284] width 130 height 12
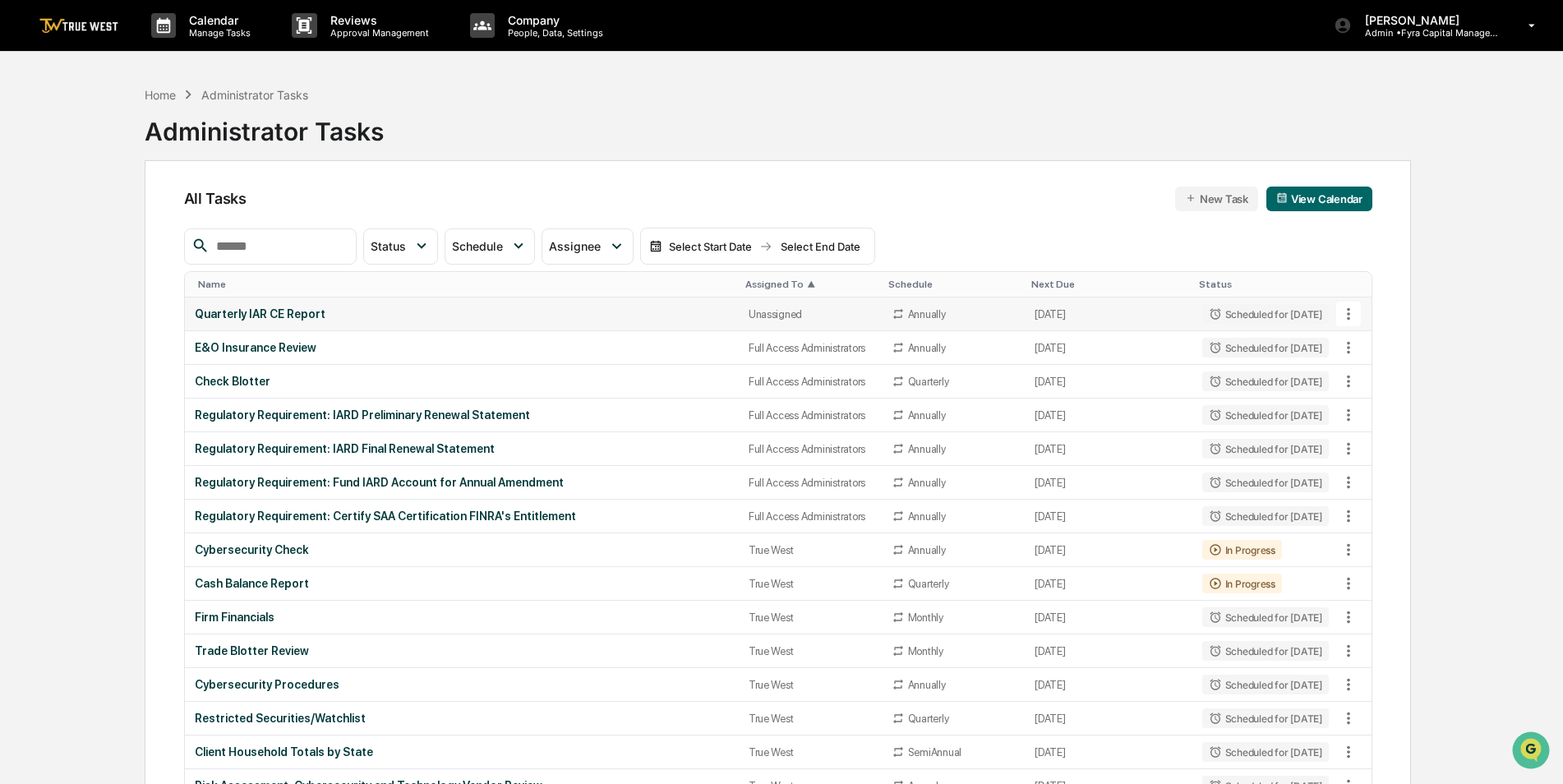
click at [502, 313] on div "Quarterly IAR CE Report" at bounding box center [462, 313] width 535 height 13
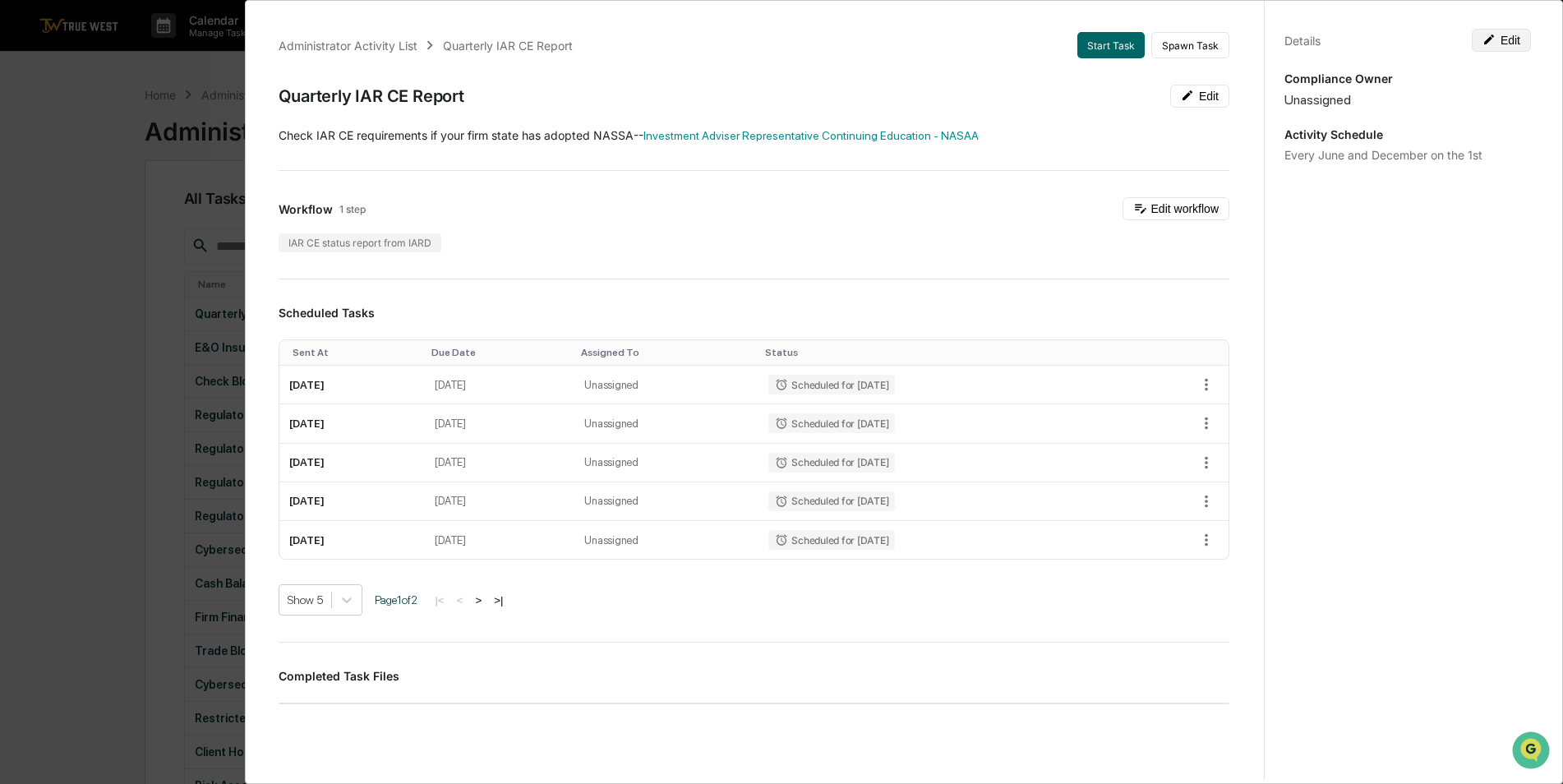
click at [1515, 37] on button "Edit" at bounding box center [1502, 40] width 60 height 23
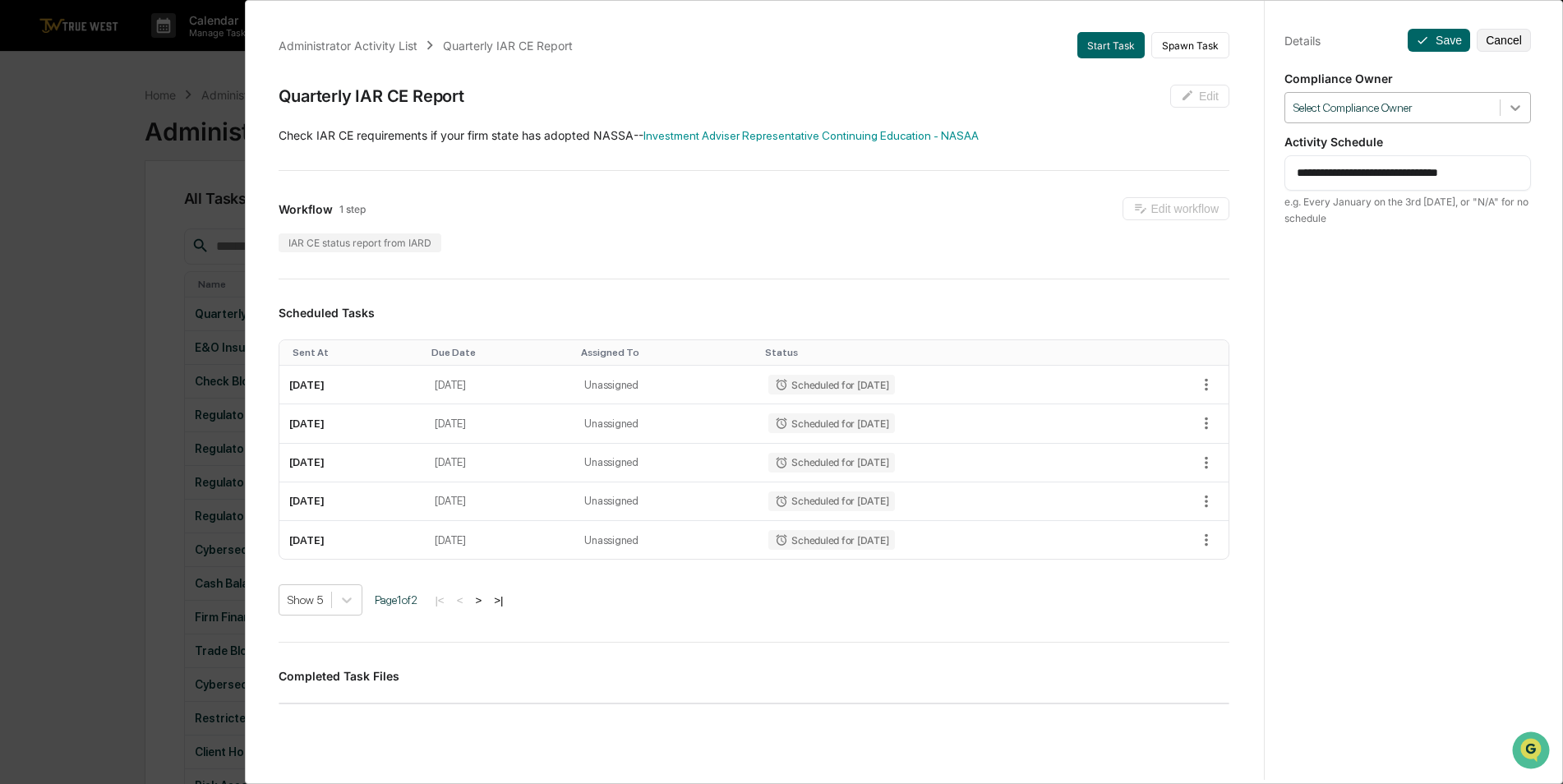
click at [1509, 103] on icon at bounding box center [1515, 107] width 17 height 17
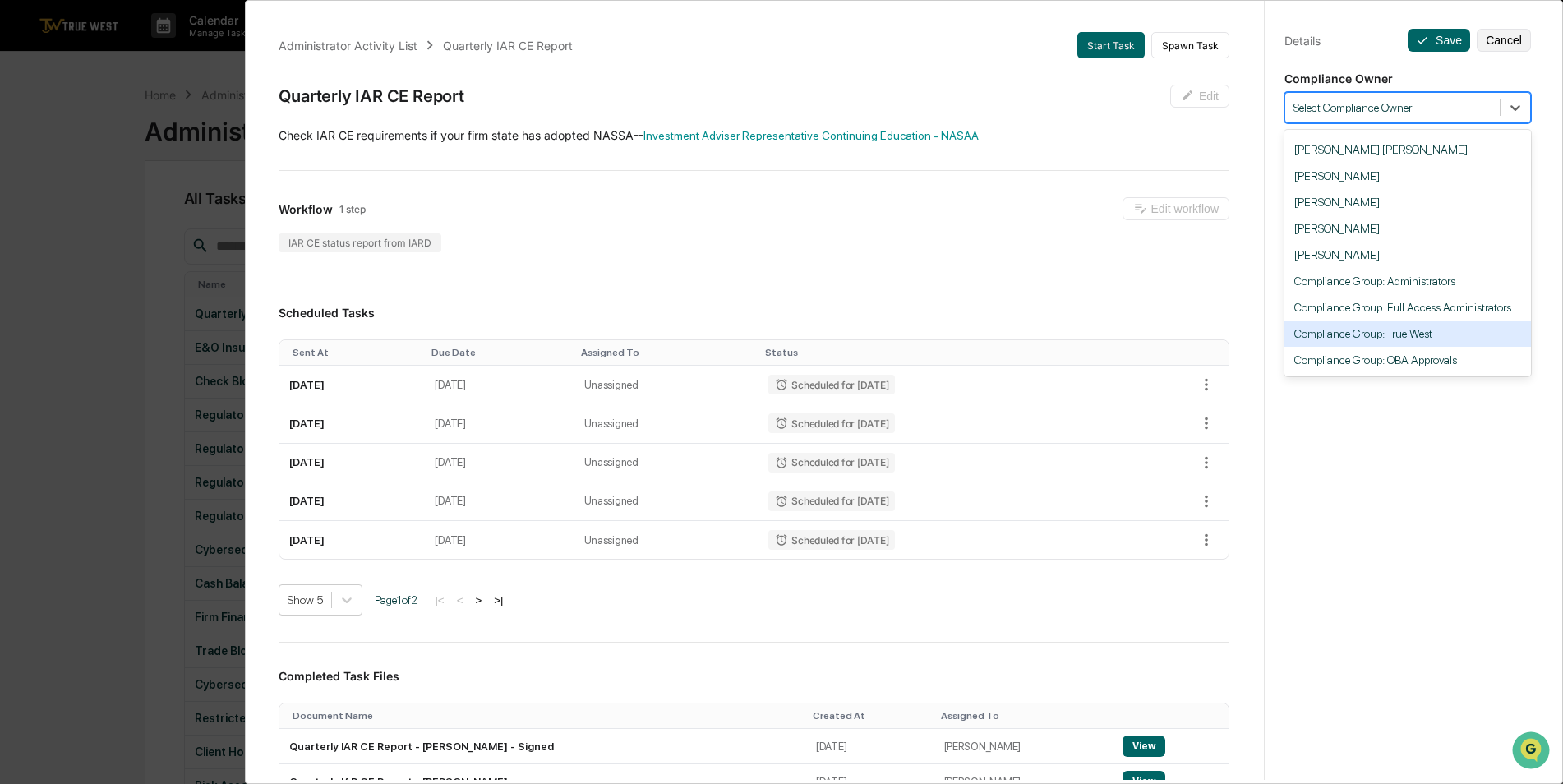
click at [1454, 324] on div "Compliance Group: True West" at bounding box center [1408, 334] width 247 height 27
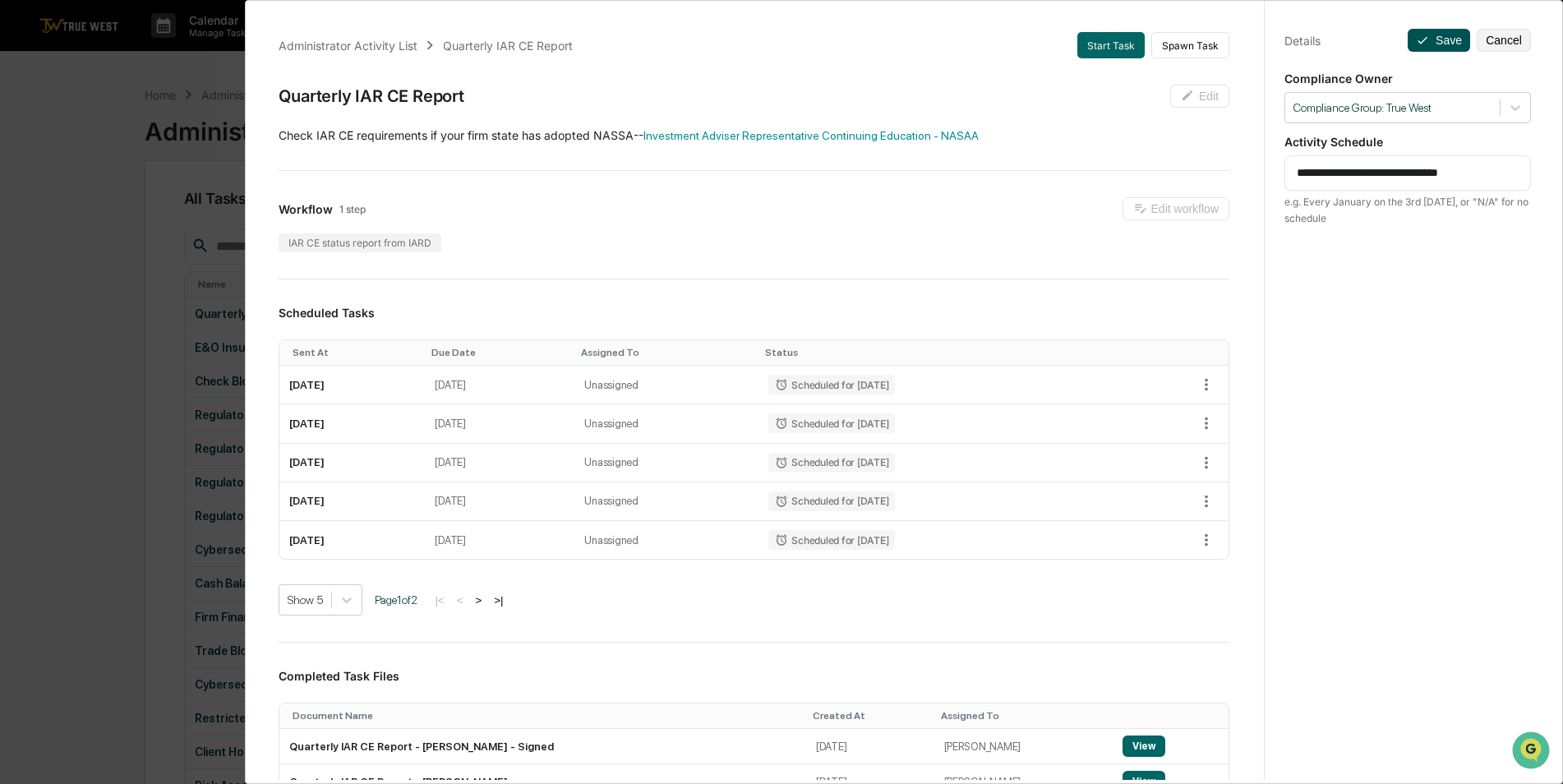
click at [1433, 43] on button "Save" at bounding box center [1439, 40] width 62 height 23
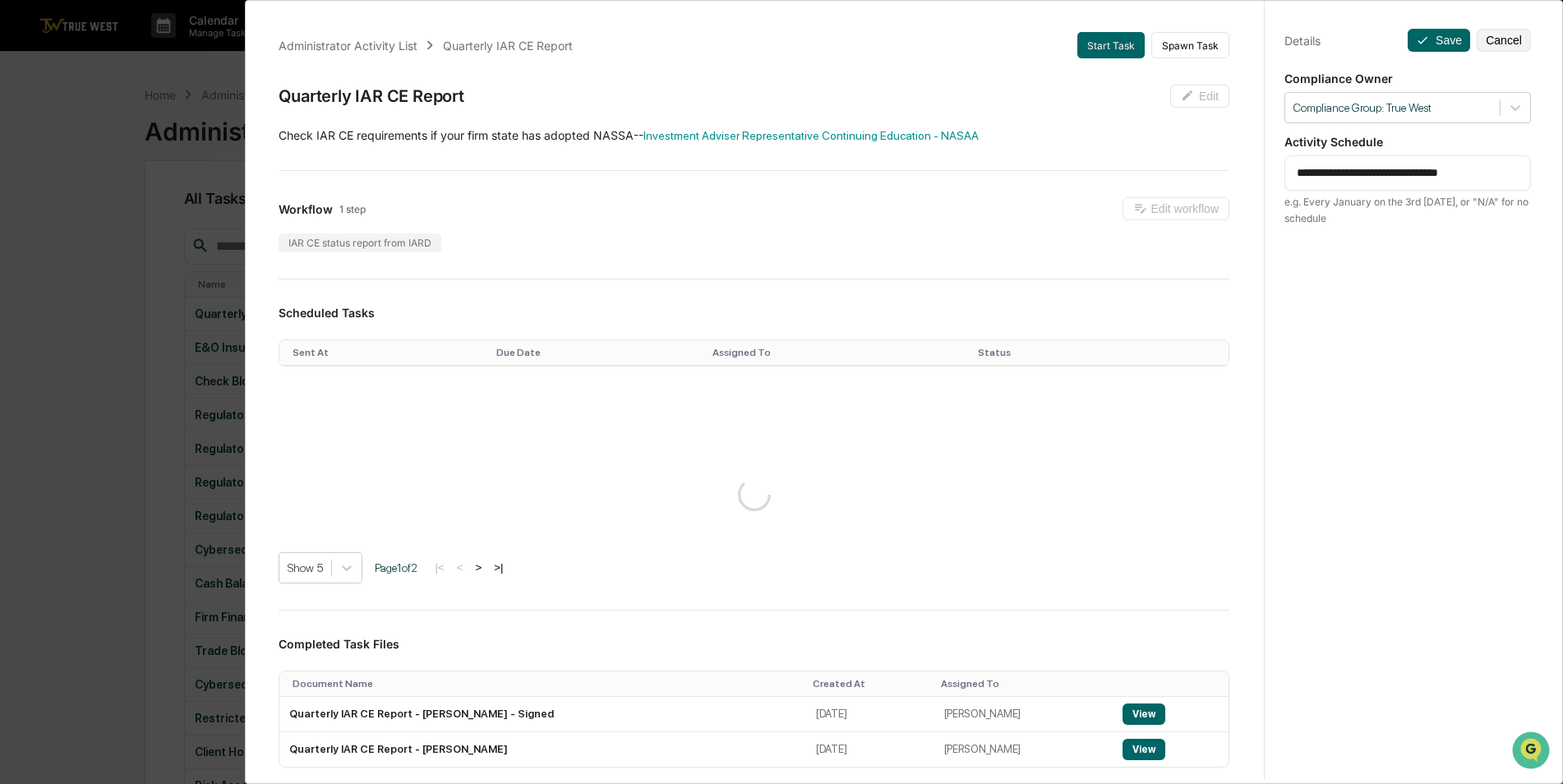
click at [105, 251] on div "**********" at bounding box center [782, 392] width 1563 height 784
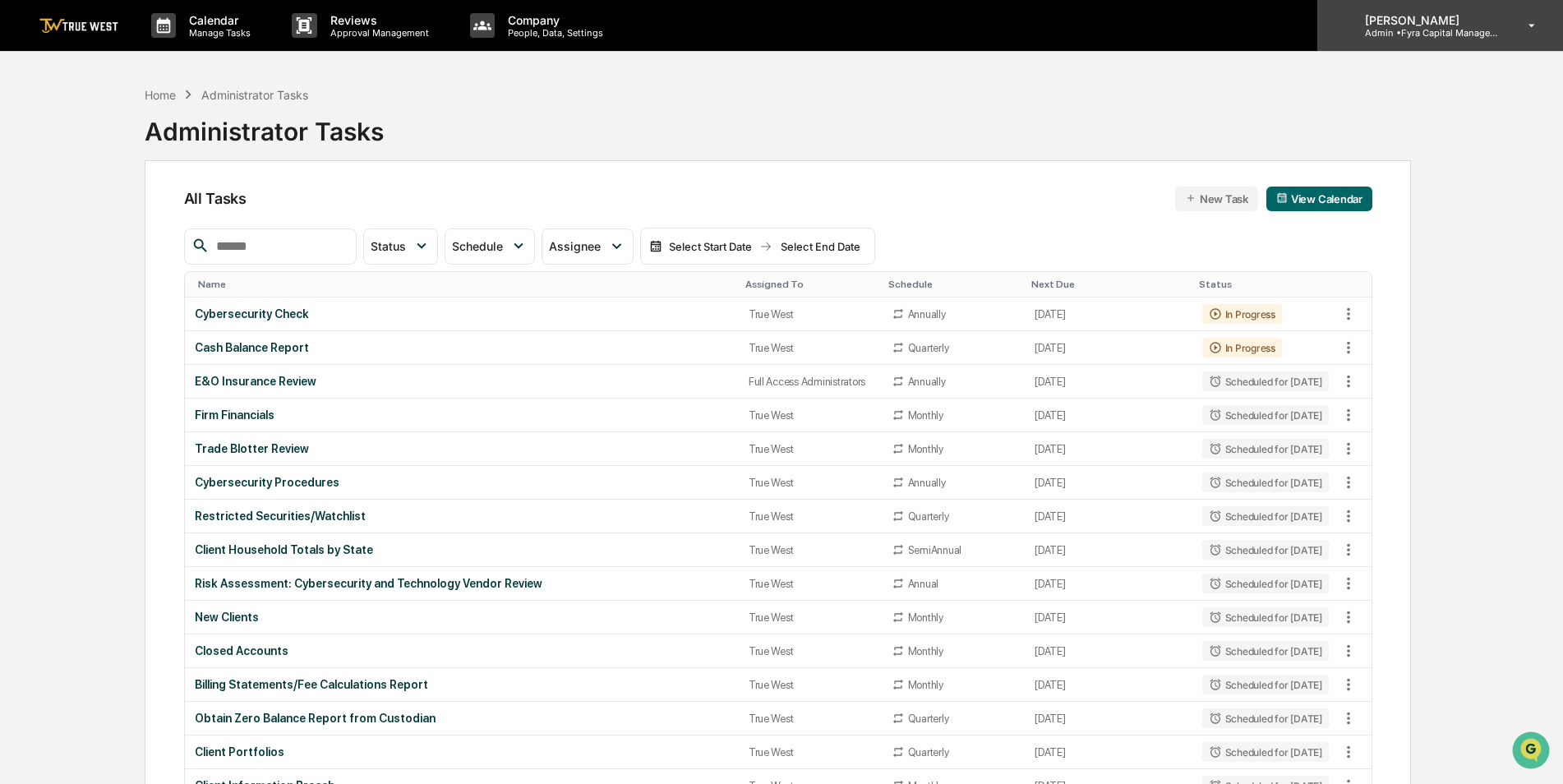
click at [1428, 32] on p "Admin • Fyra Capital Management" at bounding box center [1428, 33] width 153 height 12
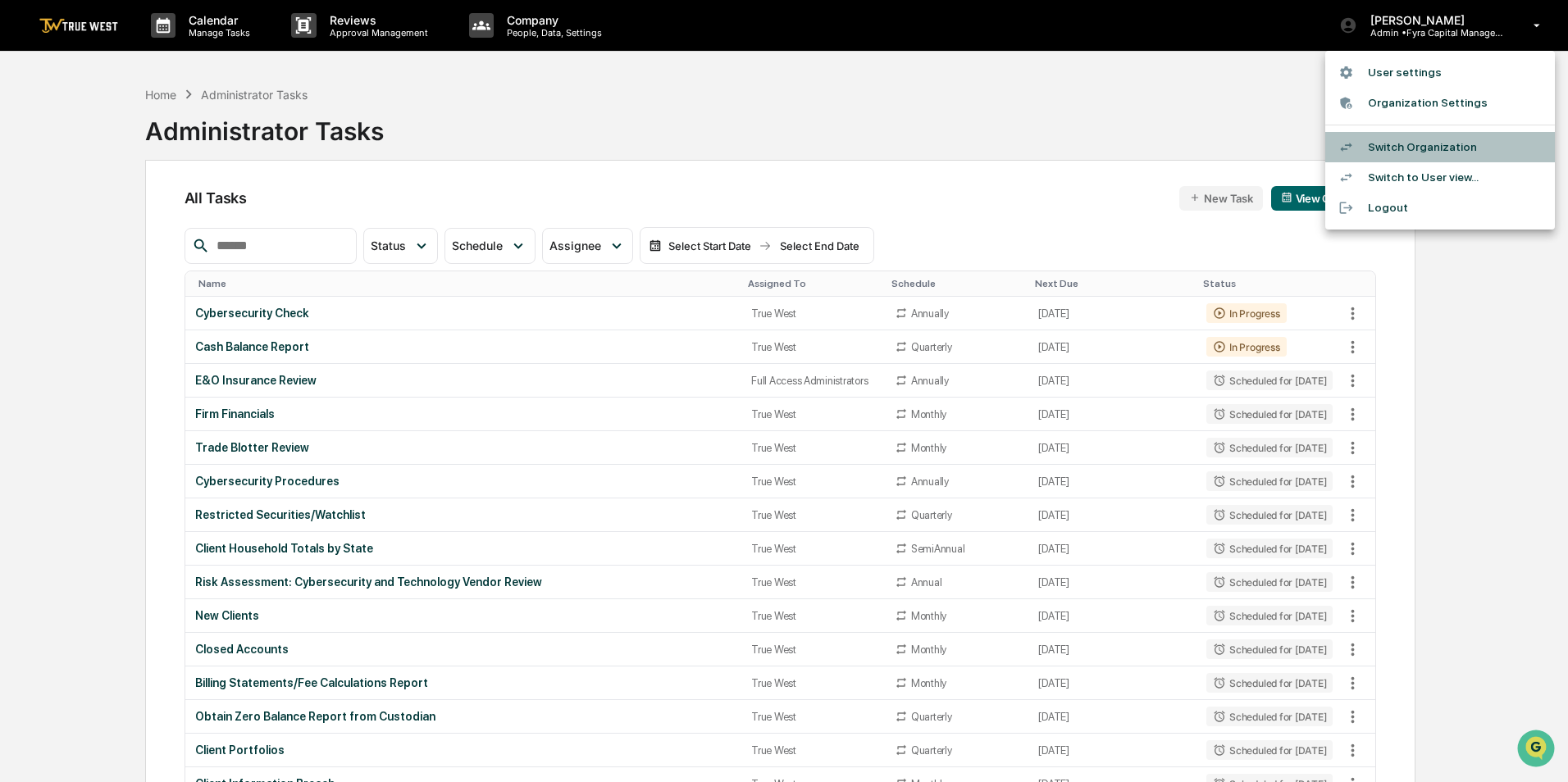
click at [1417, 148] on li "Switch Organization" at bounding box center [1440, 147] width 229 height 30
